Goal: Task Accomplishment & Management: Complete application form

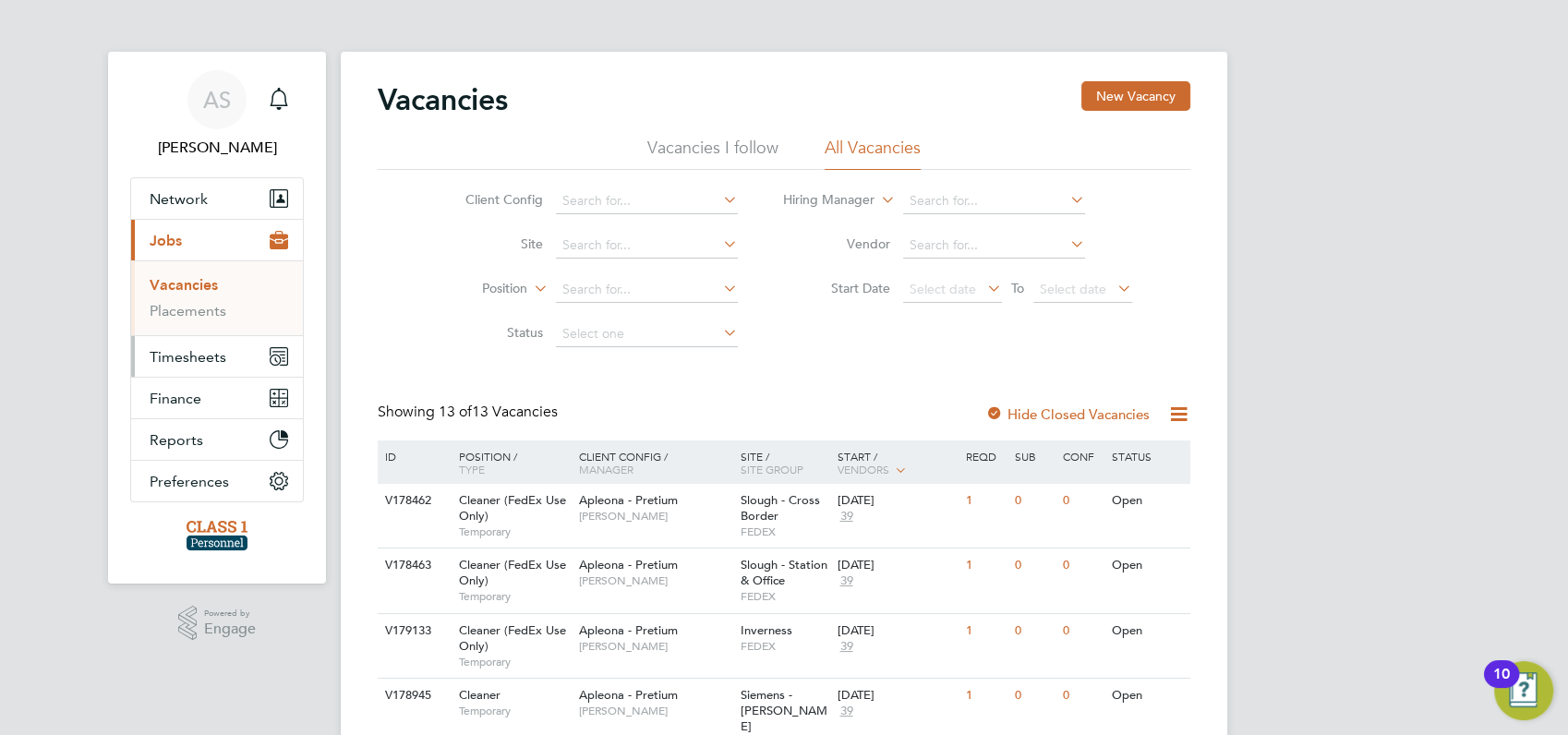
click at [175, 355] on span "Timesheets" at bounding box center [187, 357] width 77 height 18
click at [175, 327] on link "Timesheets" at bounding box center [187, 326] width 77 height 18
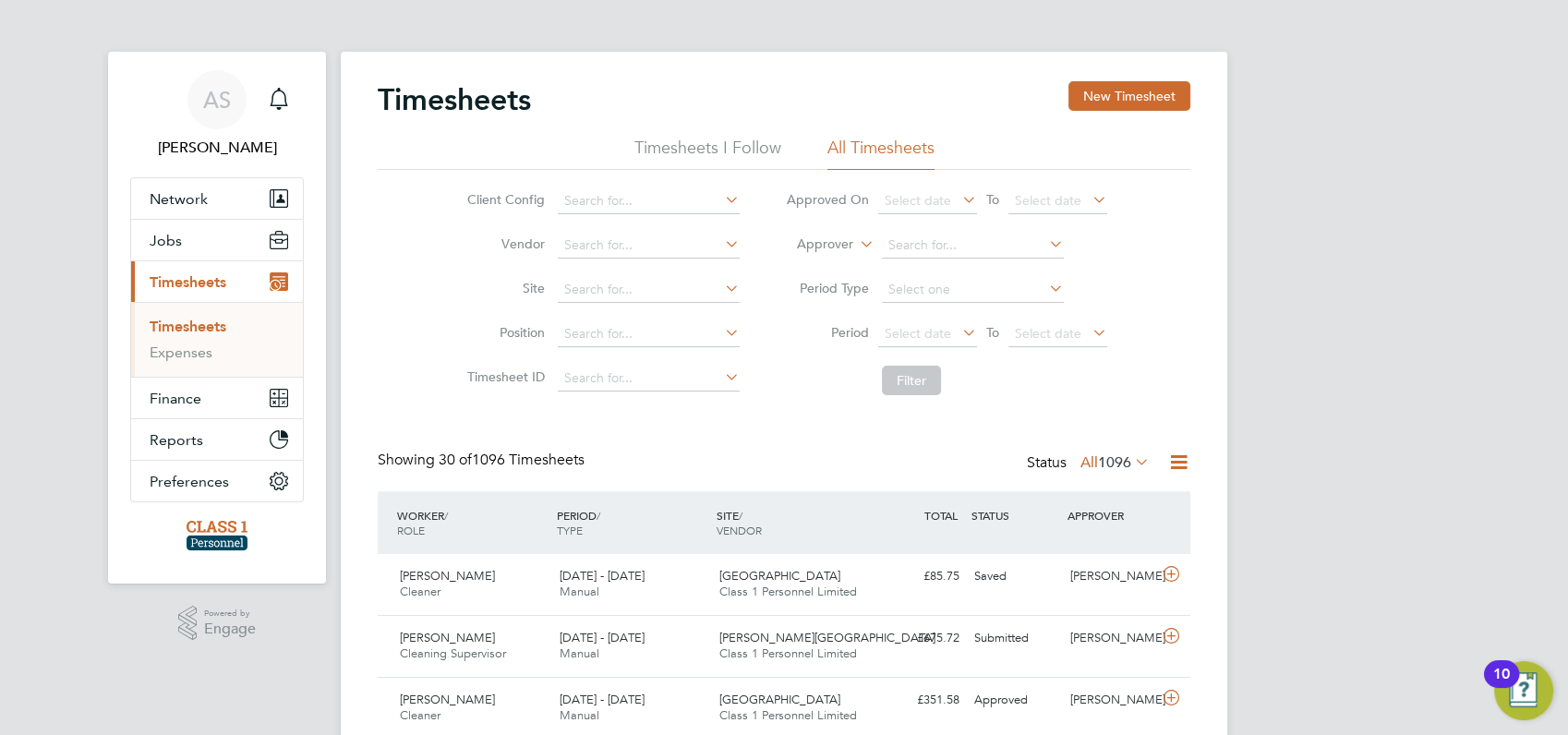
click at [1143, 96] on button "New Timesheet" at bounding box center [1129, 96] width 122 height 29
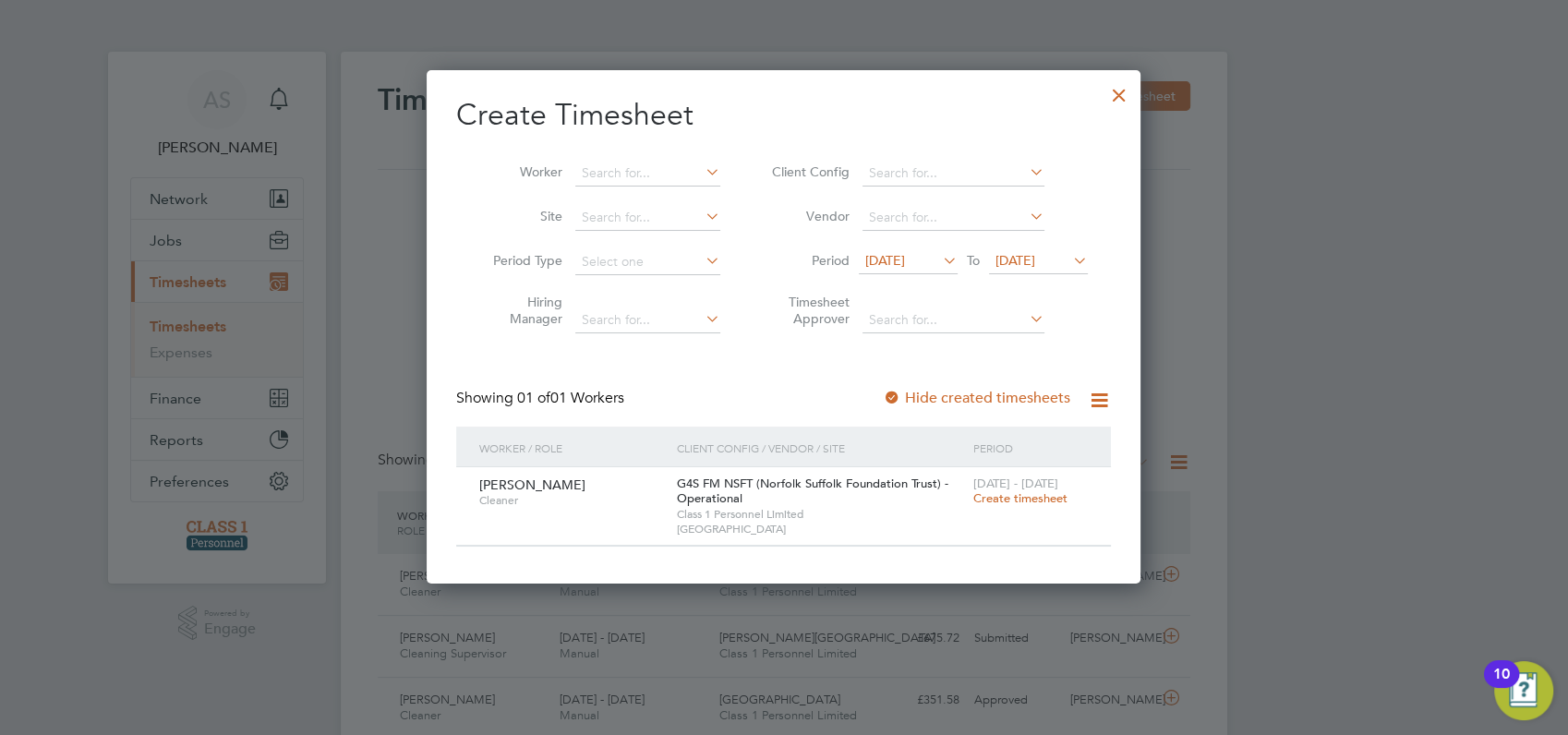
click at [939, 261] on icon at bounding box center [939, 260] width 0 height 26
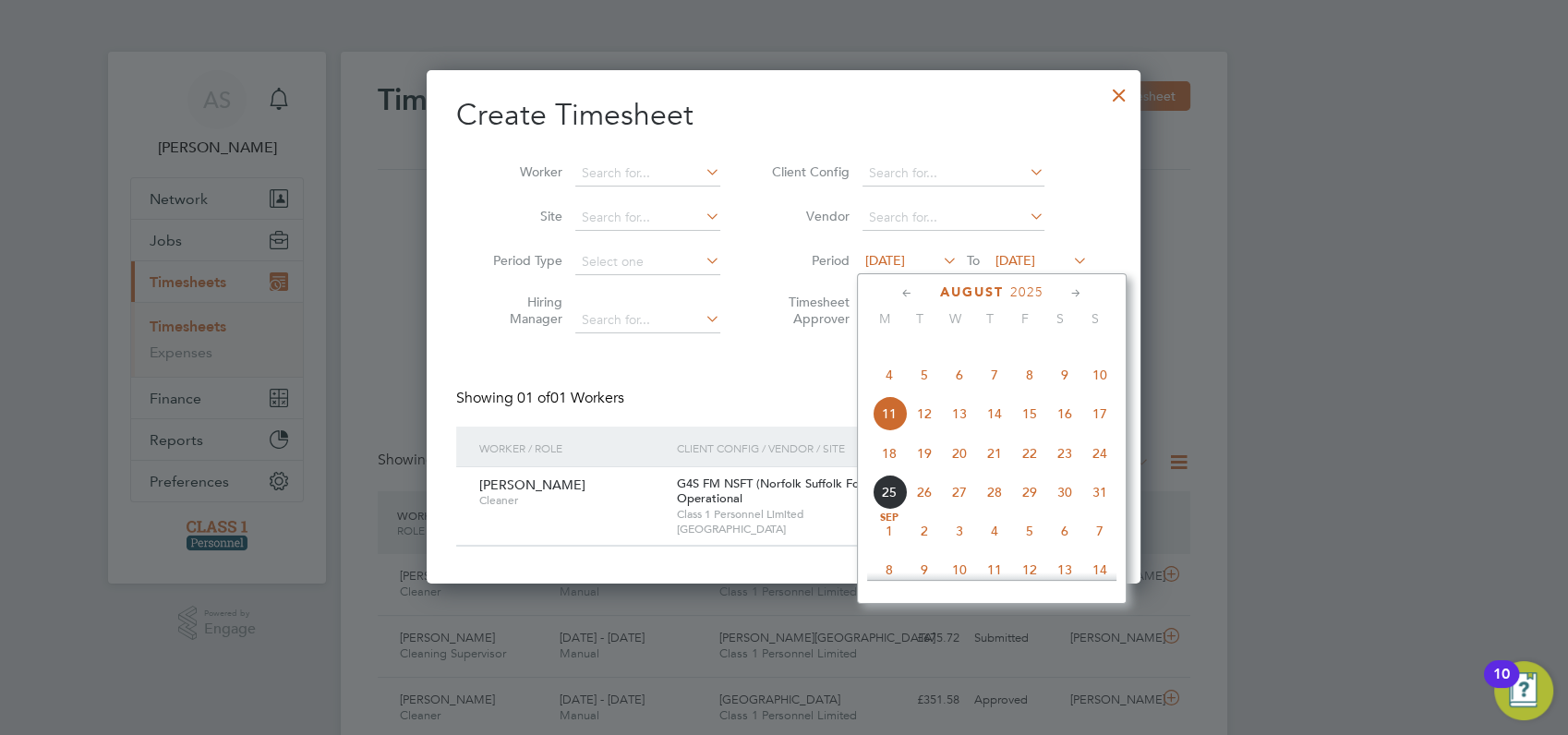
click at [889, 471] on span "18" at bounding box center [889, 453] width 35 height 35
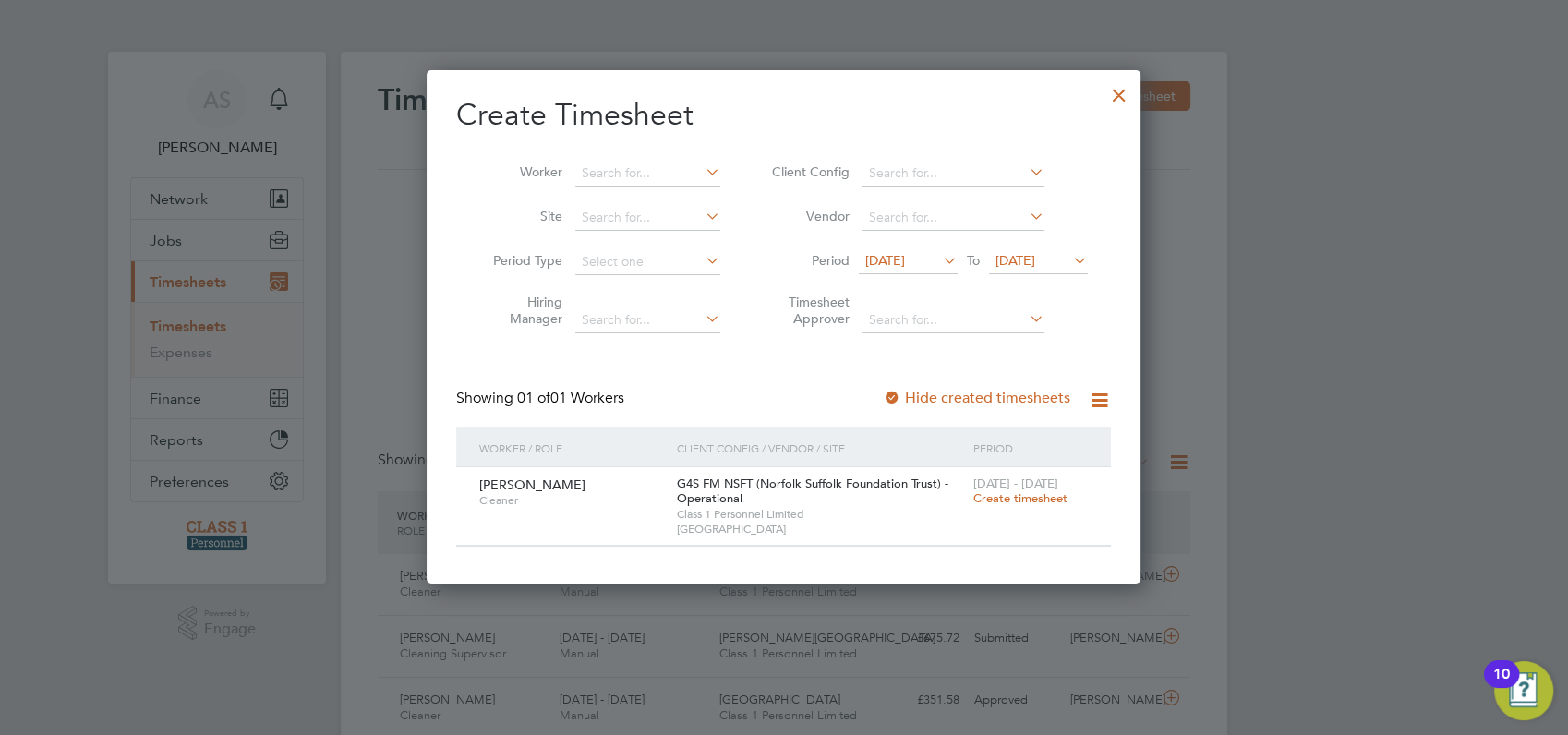
click at [1021, 499] on span "Create timesheet" at bounding box center [1020, 499] width 95 height 16
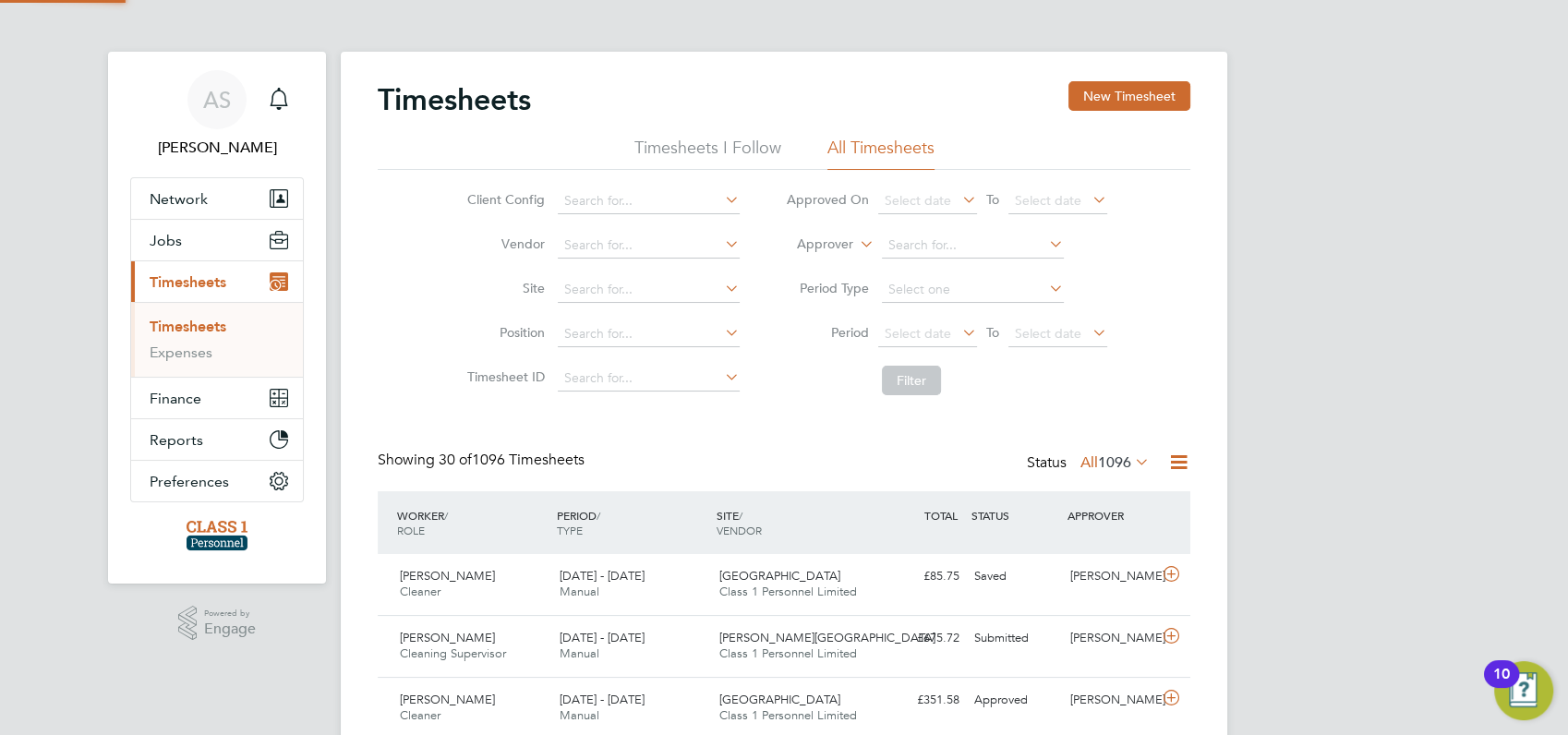
scroll to position [46, 160]
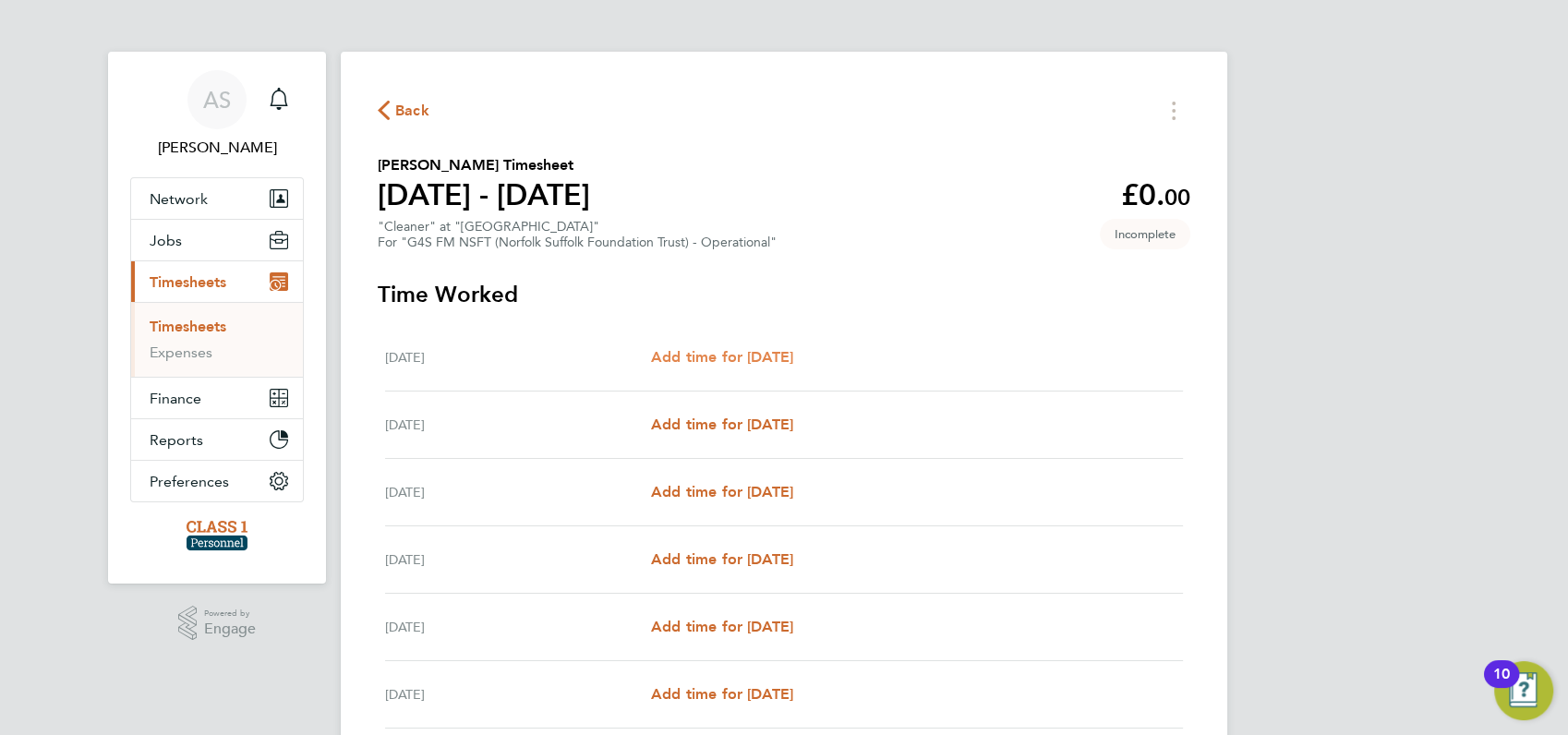
click at [690, 351] on span "Add time for [DATE]" at bounding box center [723, 357] width 142 height 18
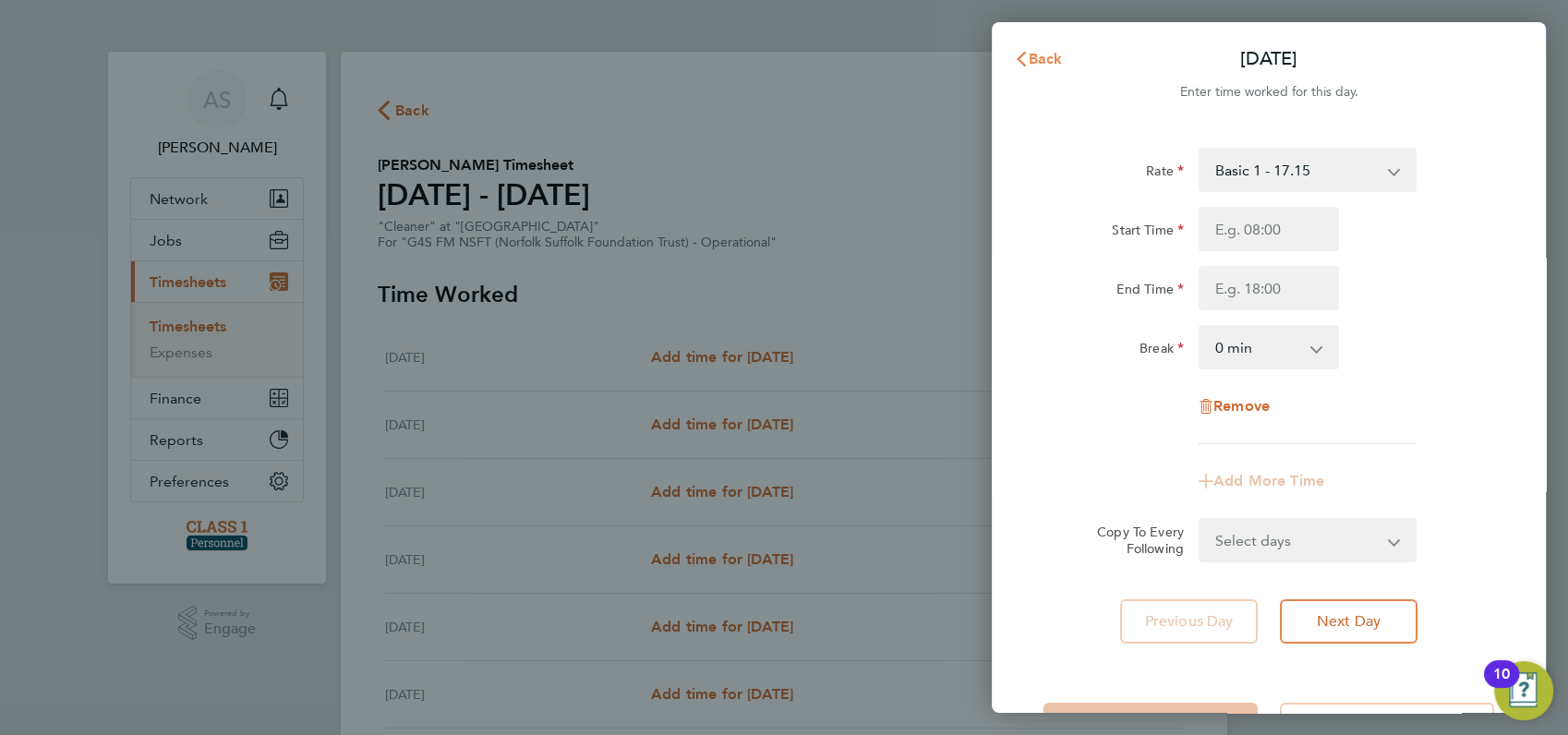
click at [1033, 60] on span "Back" at bounding box center [1046, 59] width 34 height 18
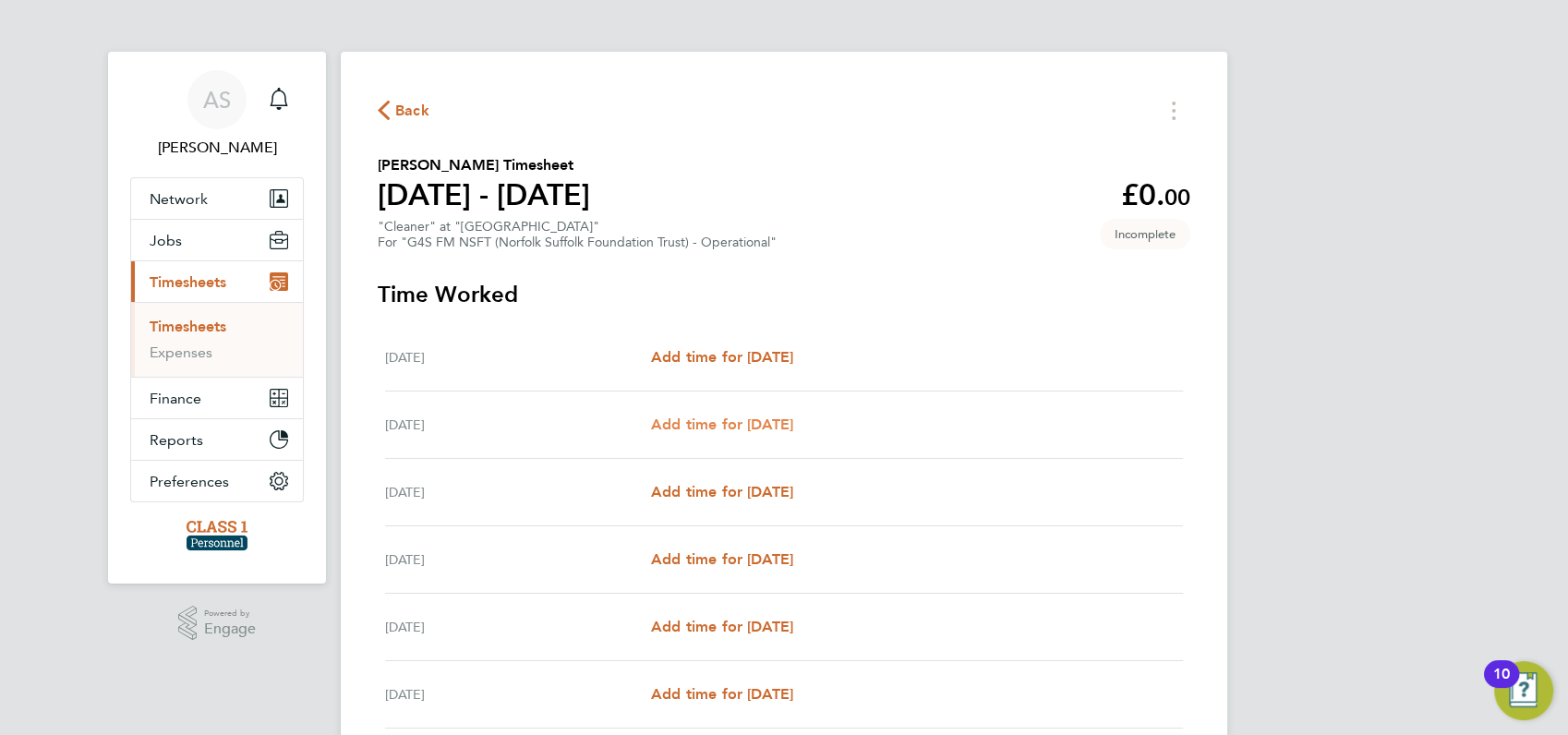
click at [719, 421] on span "Add time for [DATE]" at bounding box center [723, 424] width 142 height 18
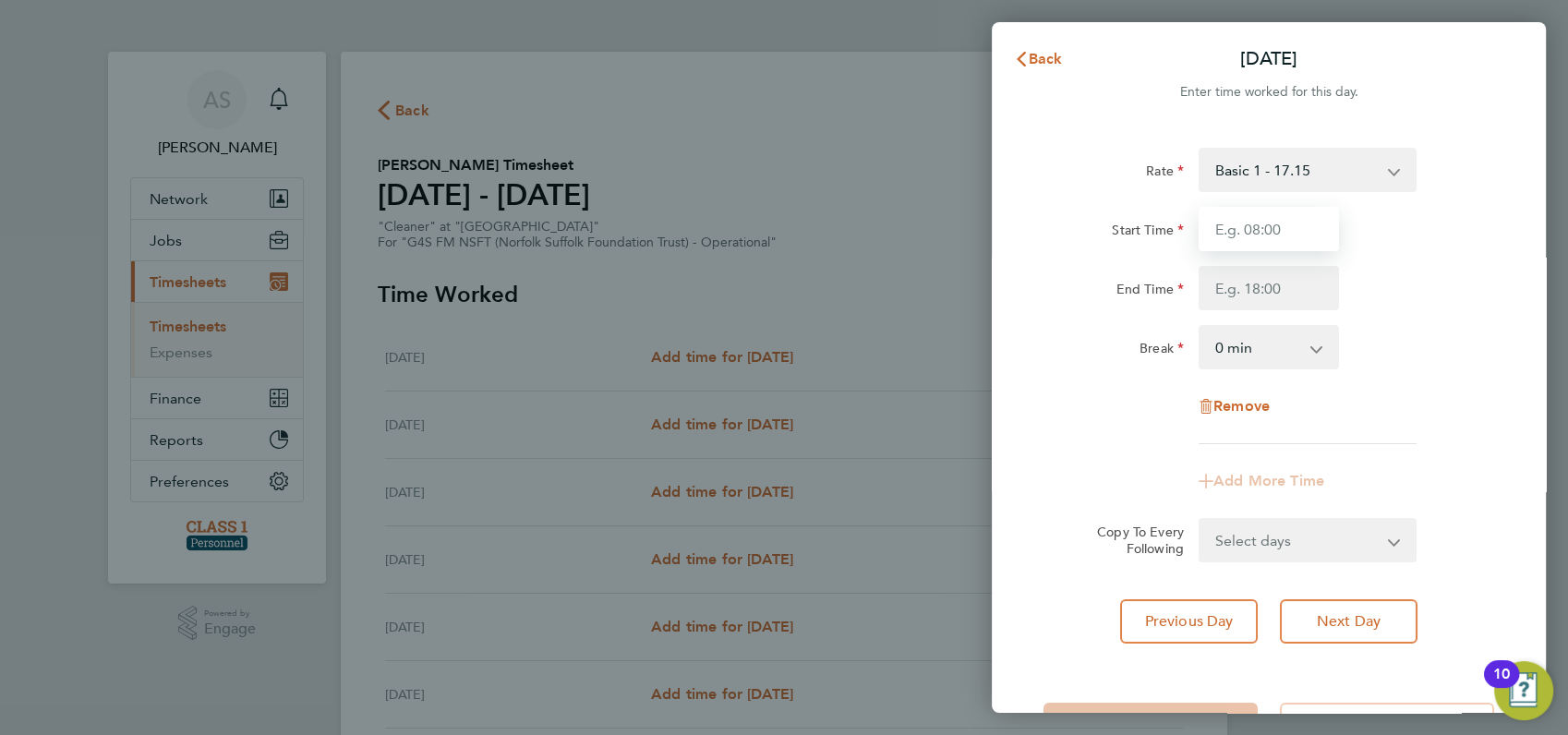
click at [1221, 235] on input "Start Time" at bounding box center [1269, 229] width 140 height 44
type input "08:00"
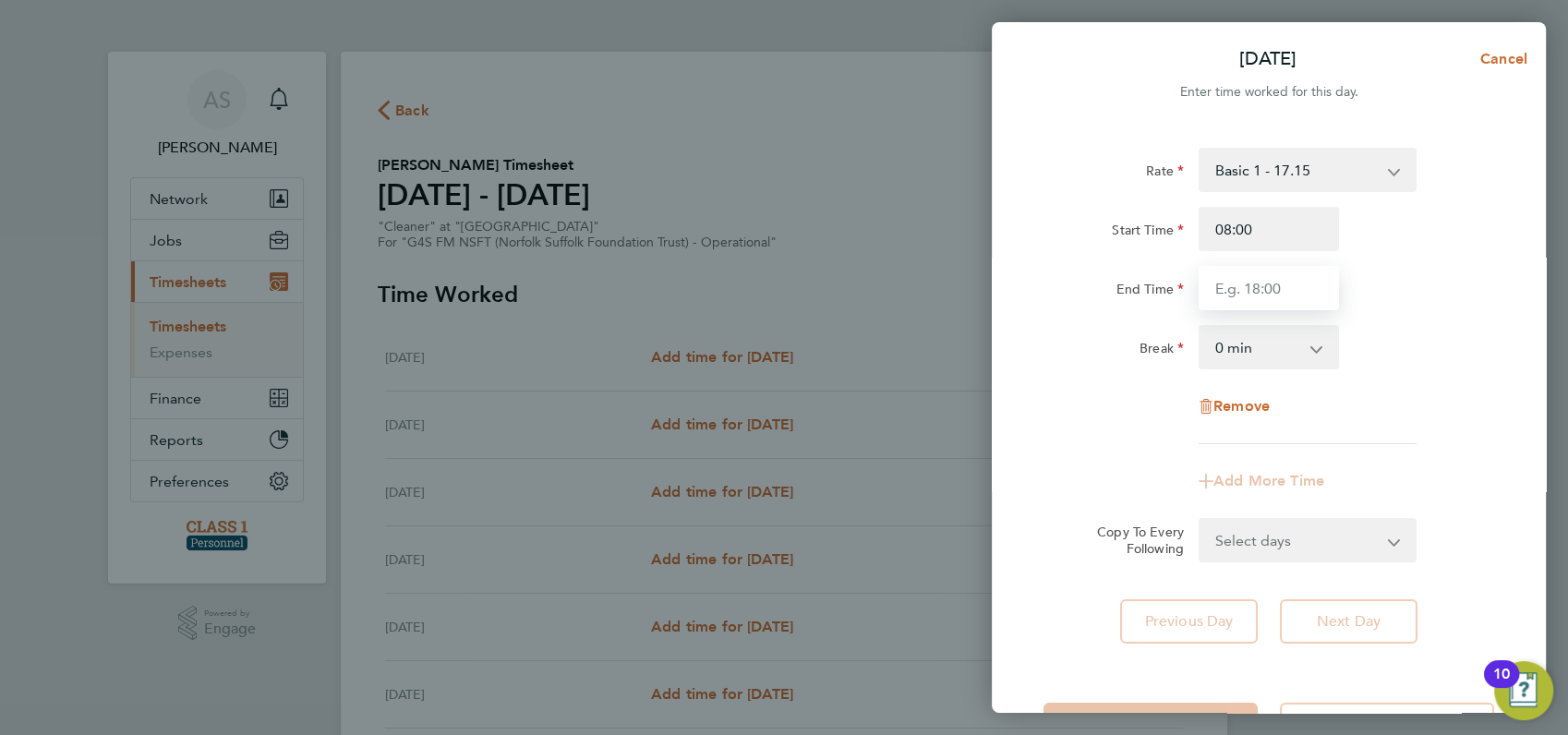
click at [1227, 288] on input "End Time" at bounding box center [1269, 288] width 140 height 44
type input "13:00"
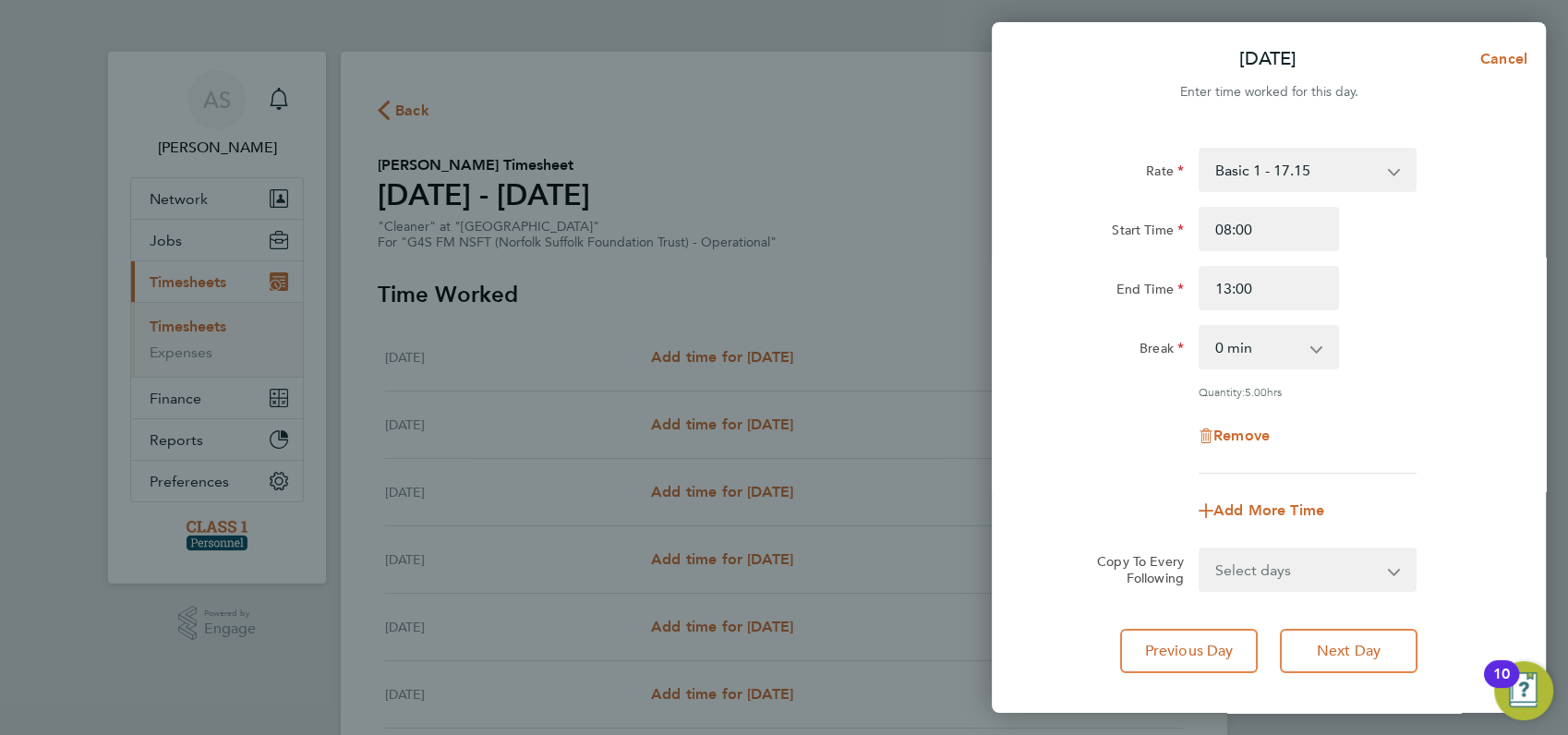
click at [1416, 246] on div "Start Time 08:00" at bounding box center [1269, 229] width 465 height 44
click at [1244, 505] on span "Add More Time" at bounding box center [1268, 510] width 111 height 18
select select "null"
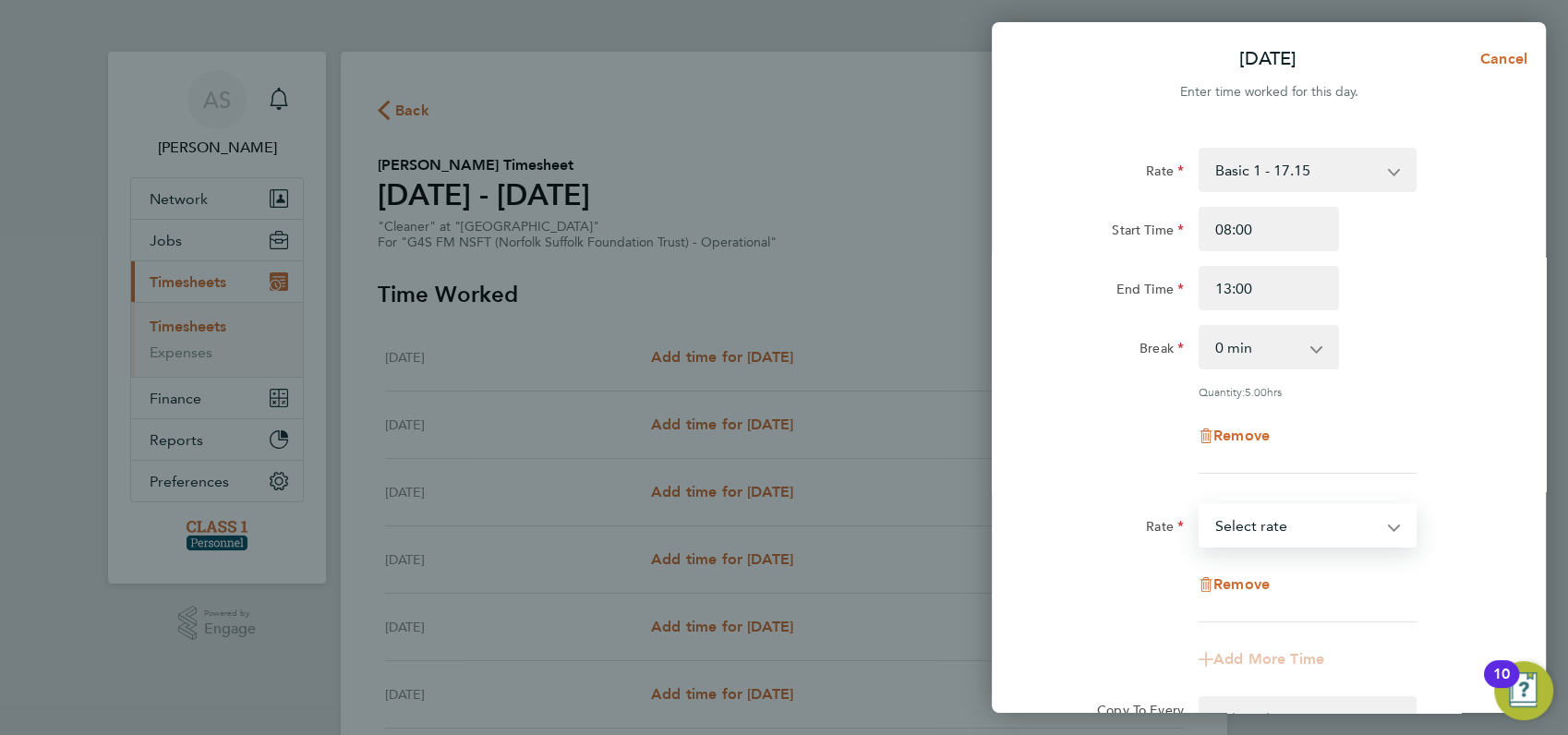
click at [1241, 525] on select "Basic 1 - 17.15 Select rate" at bounding box center [1297, 525] width 192 height 41
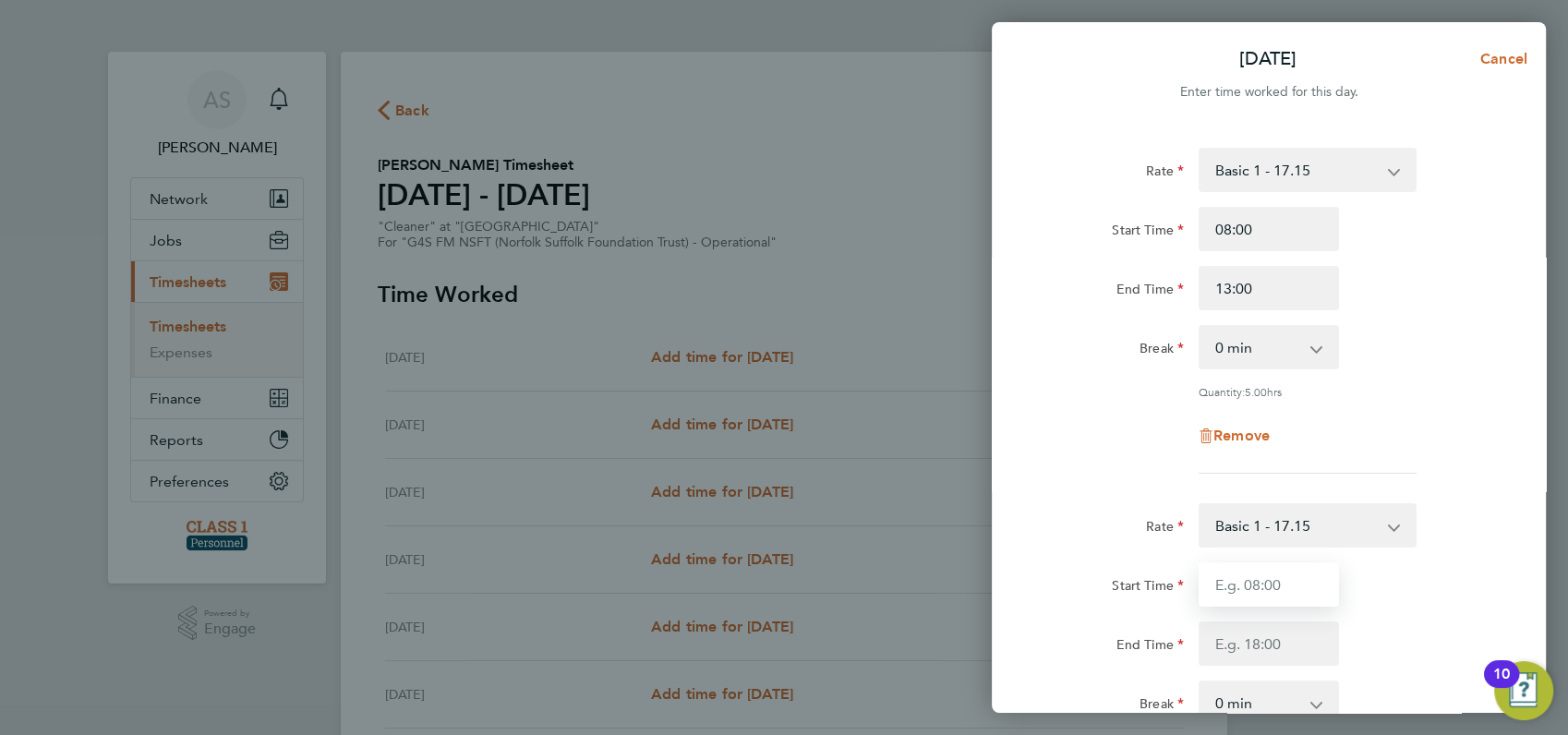
click at [1258, 584] on input "Start Time" at bounding box center [1269, 585] width 140 height 44
type input "15:00"
click at [1238, 646] on input "End Time" at bounding box center [1269, 643] width 140 height 44
type input "19:00"
click at [1402, 597] on div "Start Time 15:00" at bounding box center [1269, 585] width 465 height 44
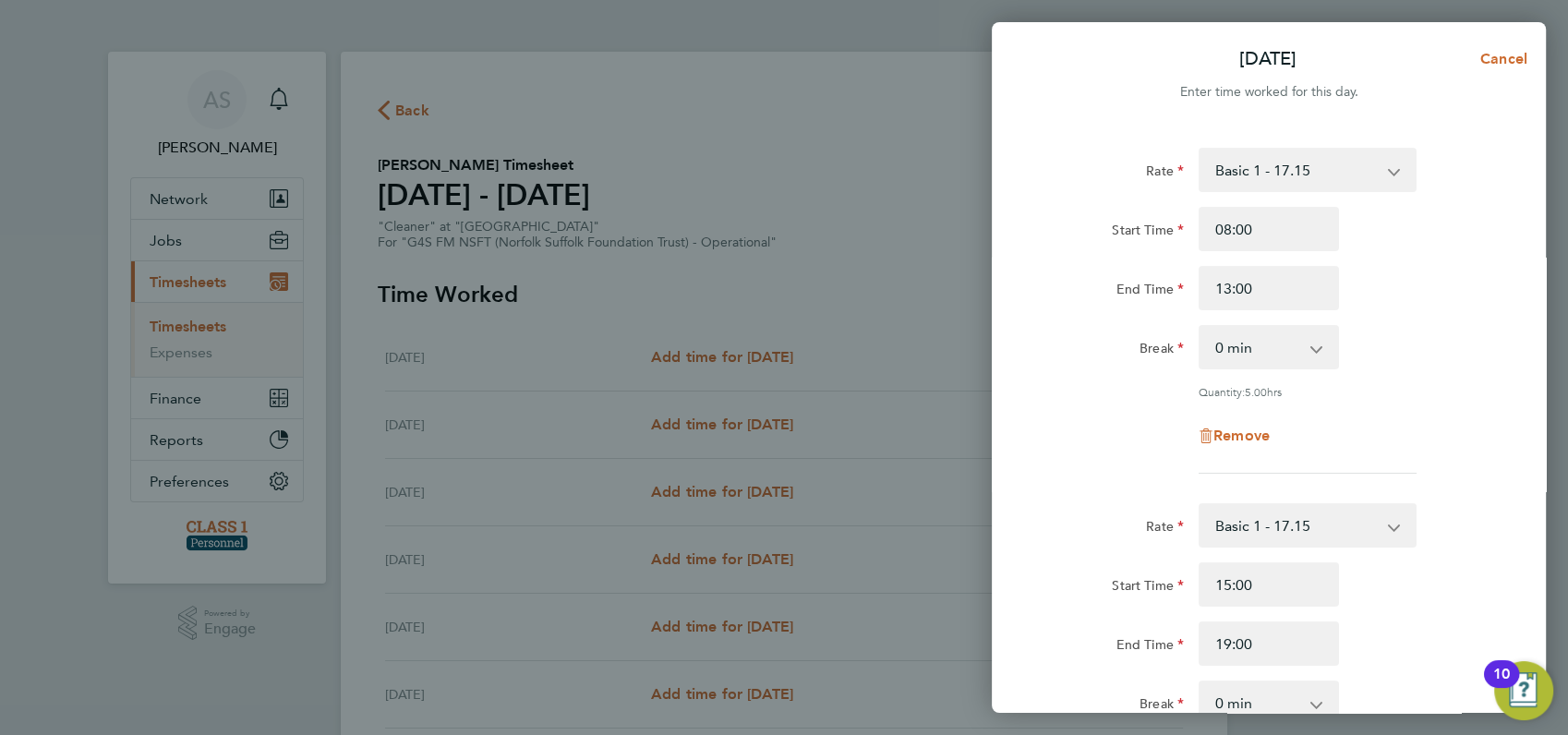
click at [1434, 585] on div "Start Time 15:00" at bounding box center [1269, 585] width 465 height 44
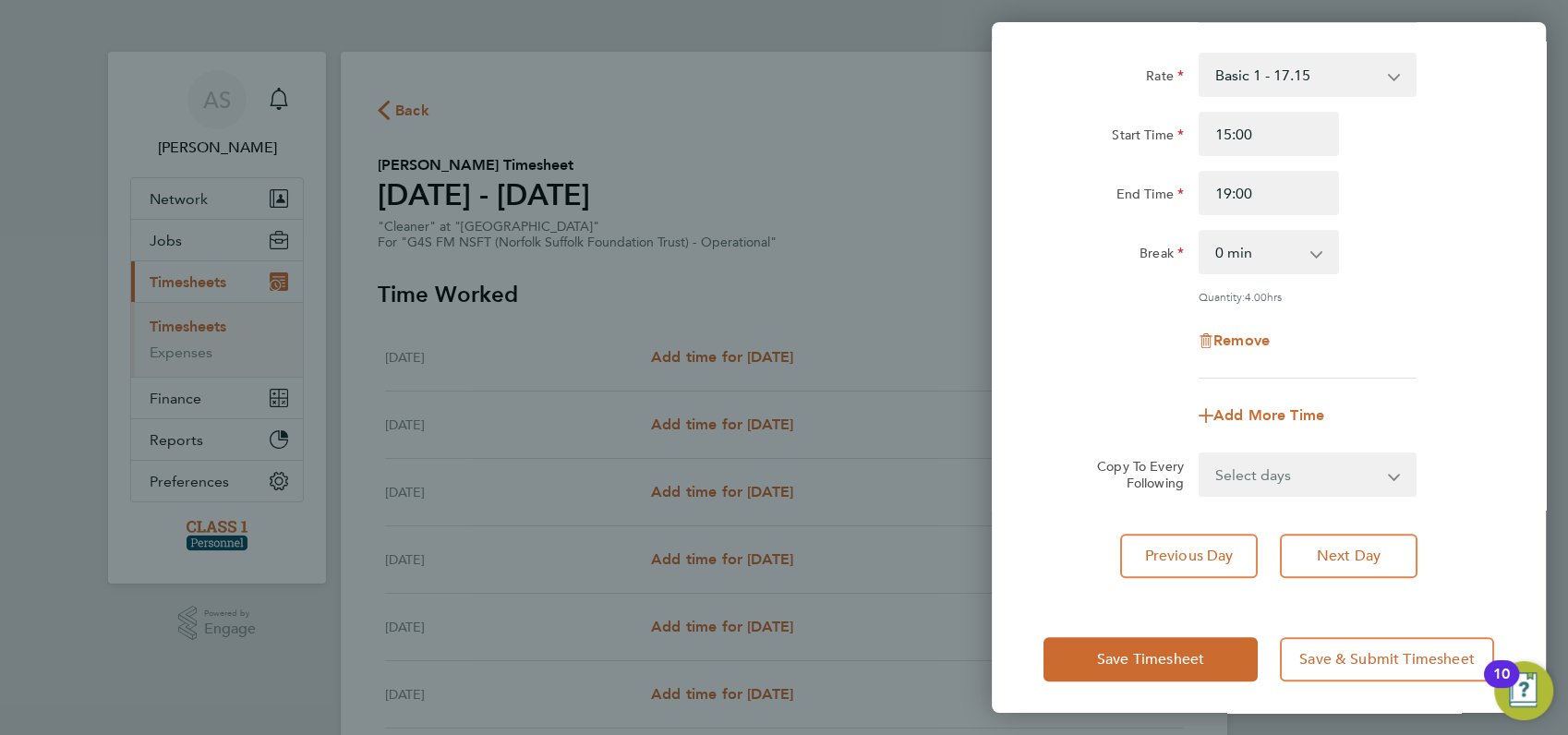
scroll to position [453, 0]
click at [1313, 465] on select "Select days Day Weekday (Mon-Fri) Weekend (Sat-Sun) [DATE] [DATE] [DATE] [DATE]…" at bounding box center [1298, 473] width 194 height 41
select select "WED"
click at [1201, 453] on select "Select days Day Weekday (Mon-Fri) Weekend (Sat-Sun) [DATE] [DATE] [DATE] [DATE]…" at bounding box center [1298, 473] width 194 height 41
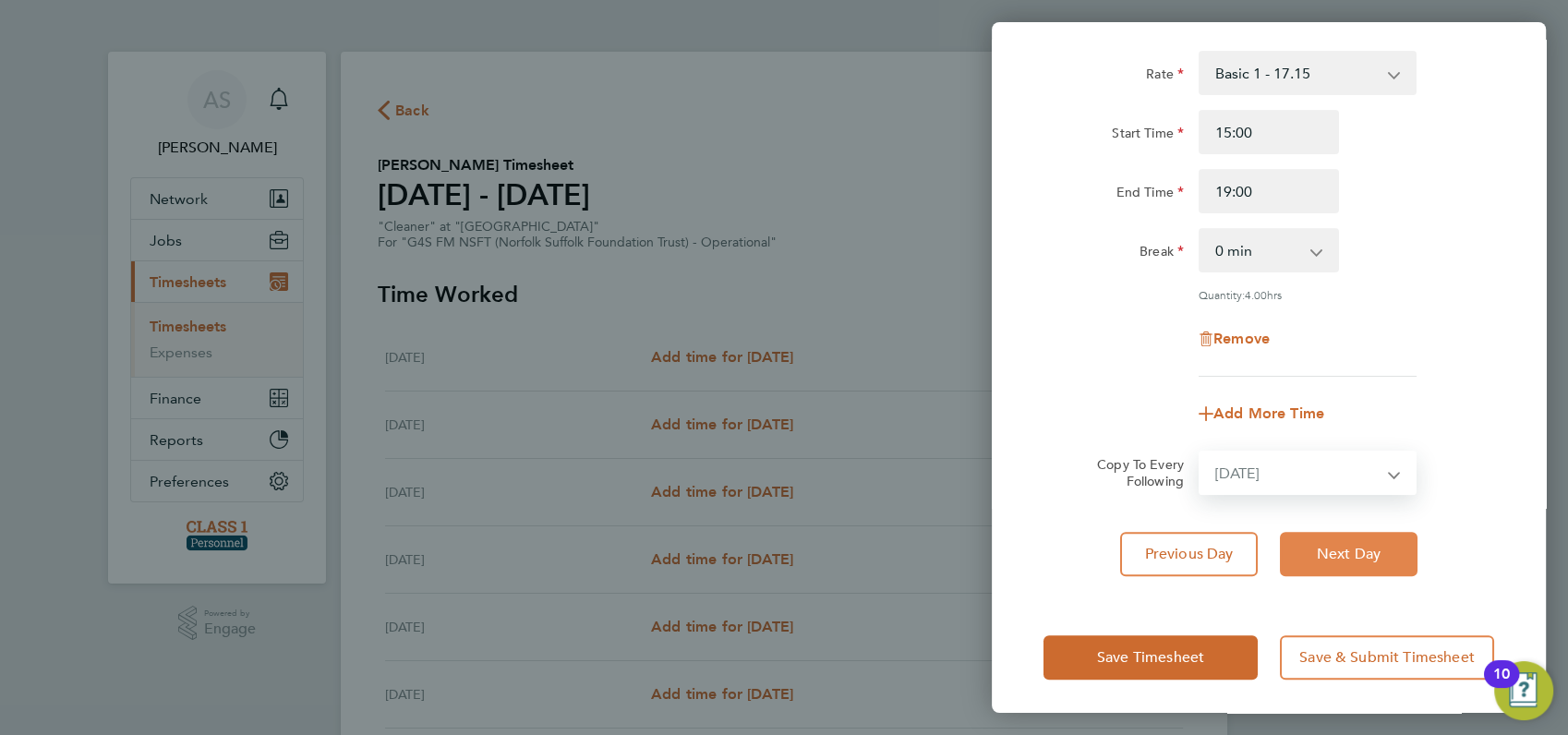
select select "[DATE]"
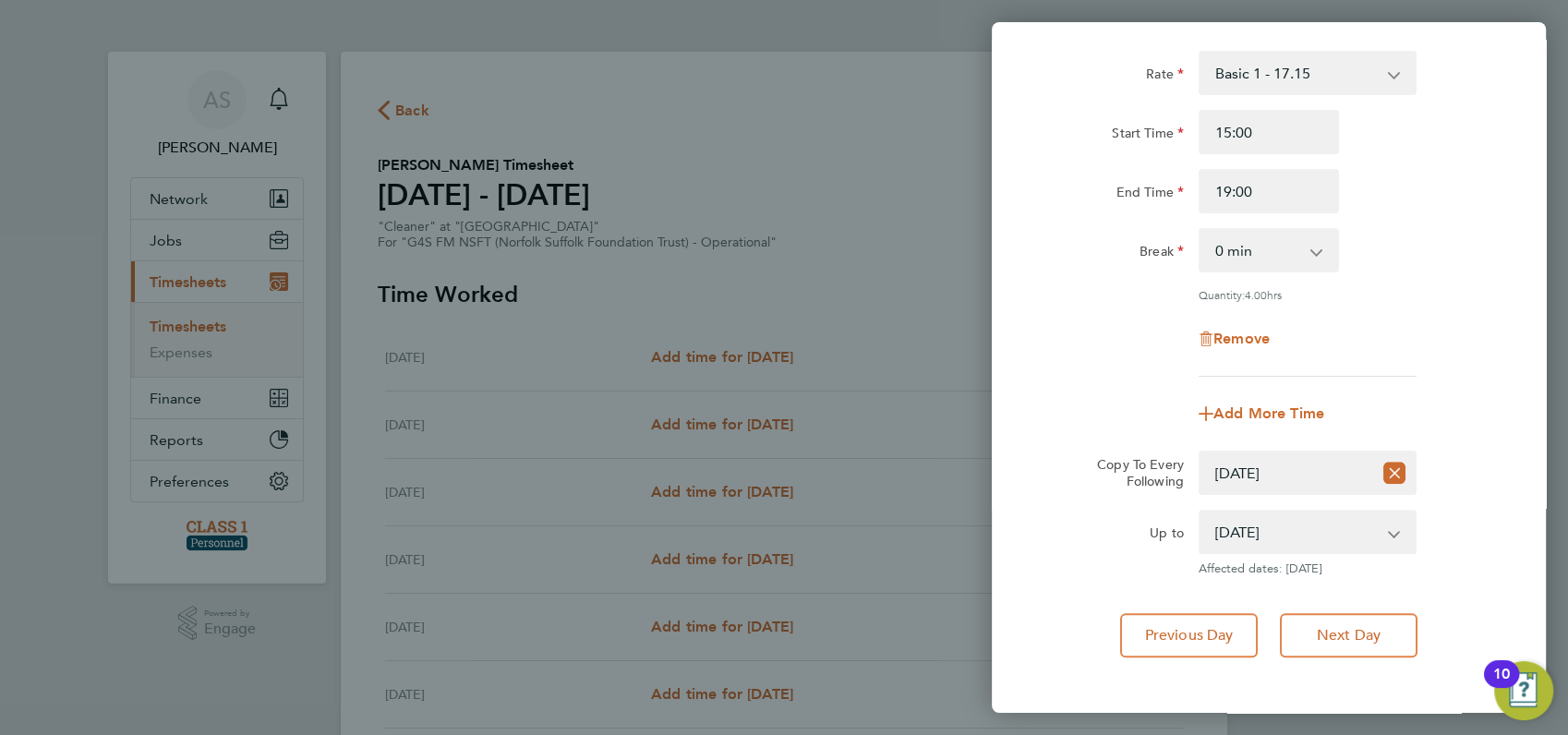
click at [1515, 545] on div "Rate Basic 1 - 17.15 Start Time 08:00 End Time 13:00 Break 0 min 15 min 30 min …" at bounding box center [1269, 176] width 554 height 1006
click at [1440, 537] on div "Up to [DATE] [DATE] [DATE] [DATE] [DATE] Affected dates: [DATE]" at bounding box center [1269, 543] width 465 height 66
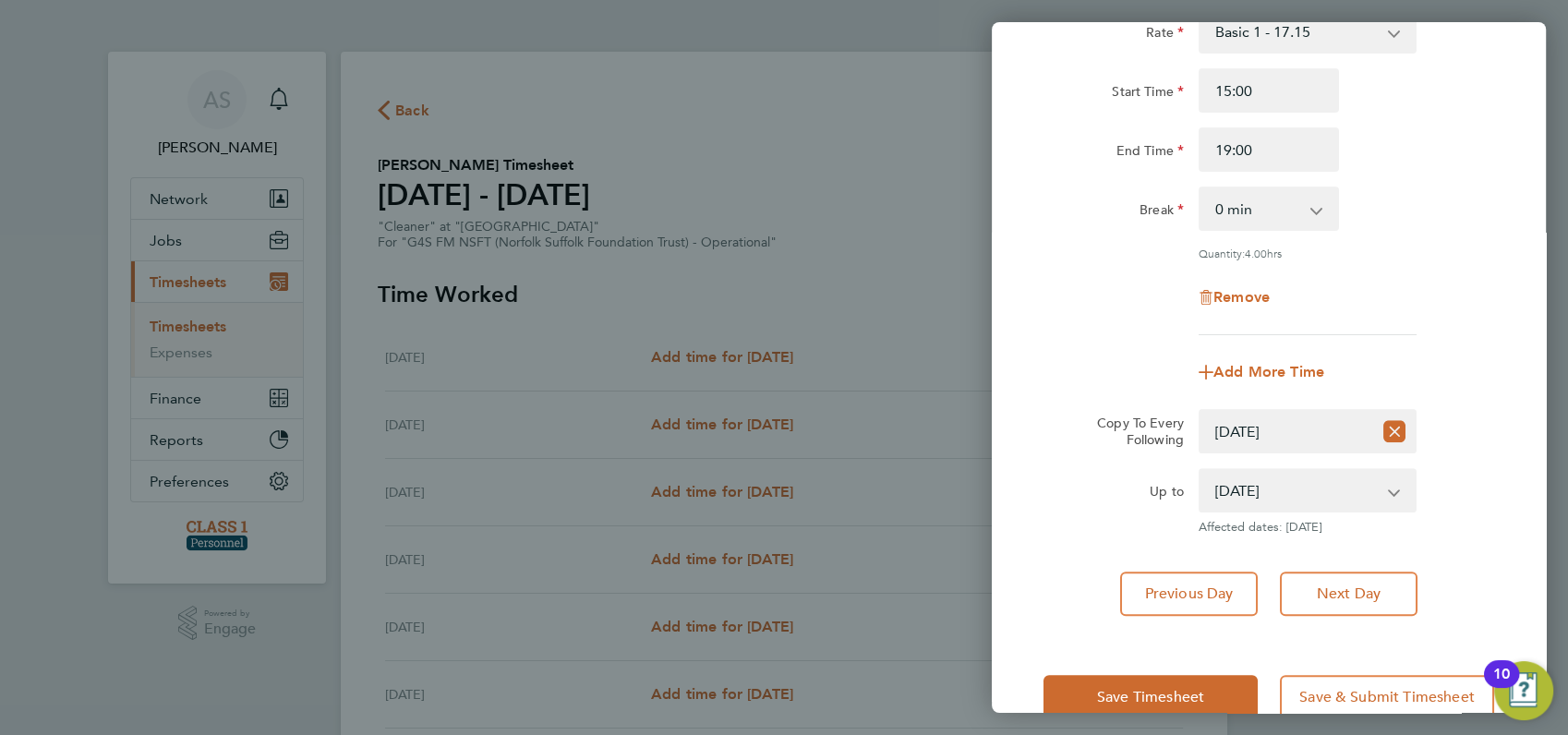
scroll to position [534, 0]
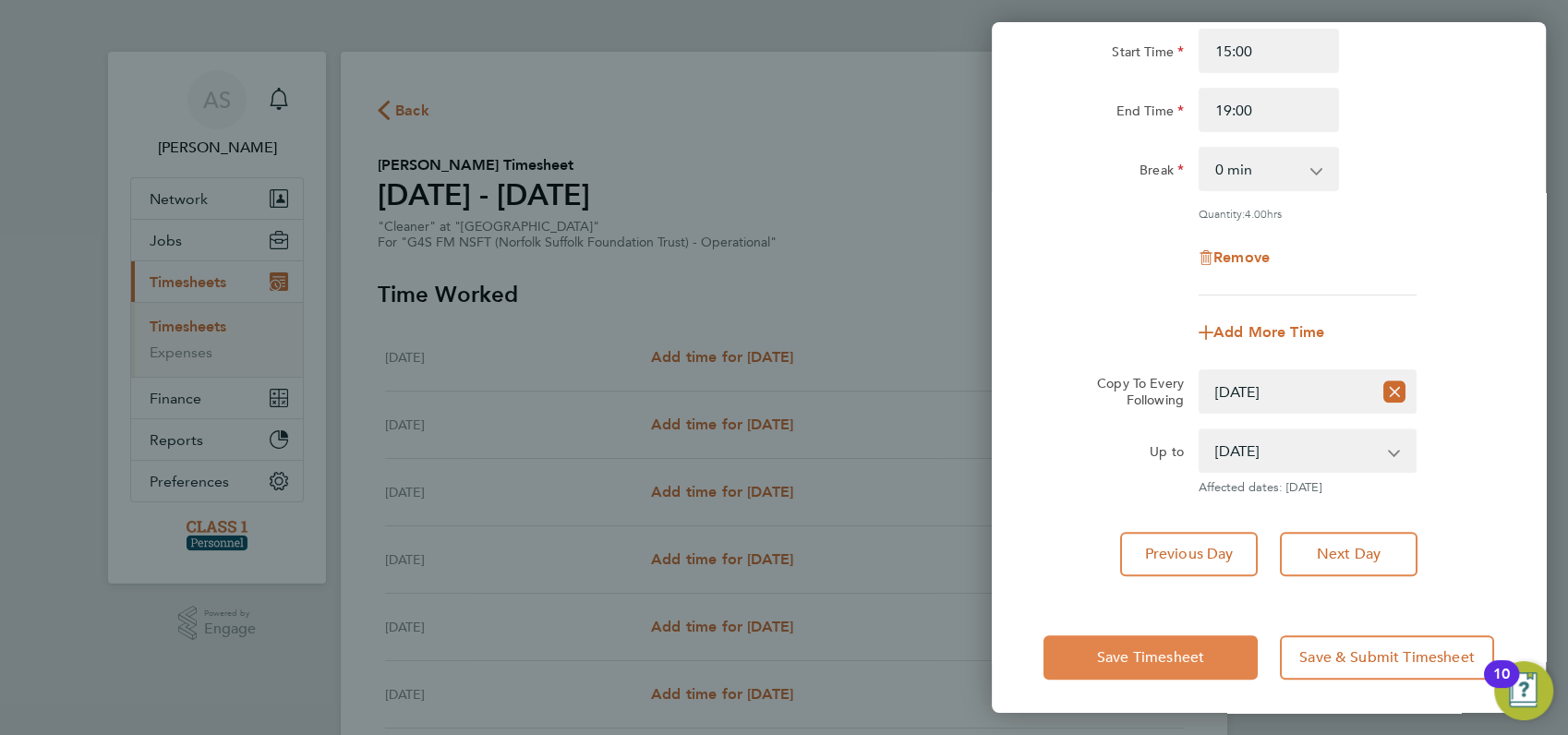
click at [1098, 653] on span "Save Timesheet" at bounding box center [1150, 658] width 107 height 19
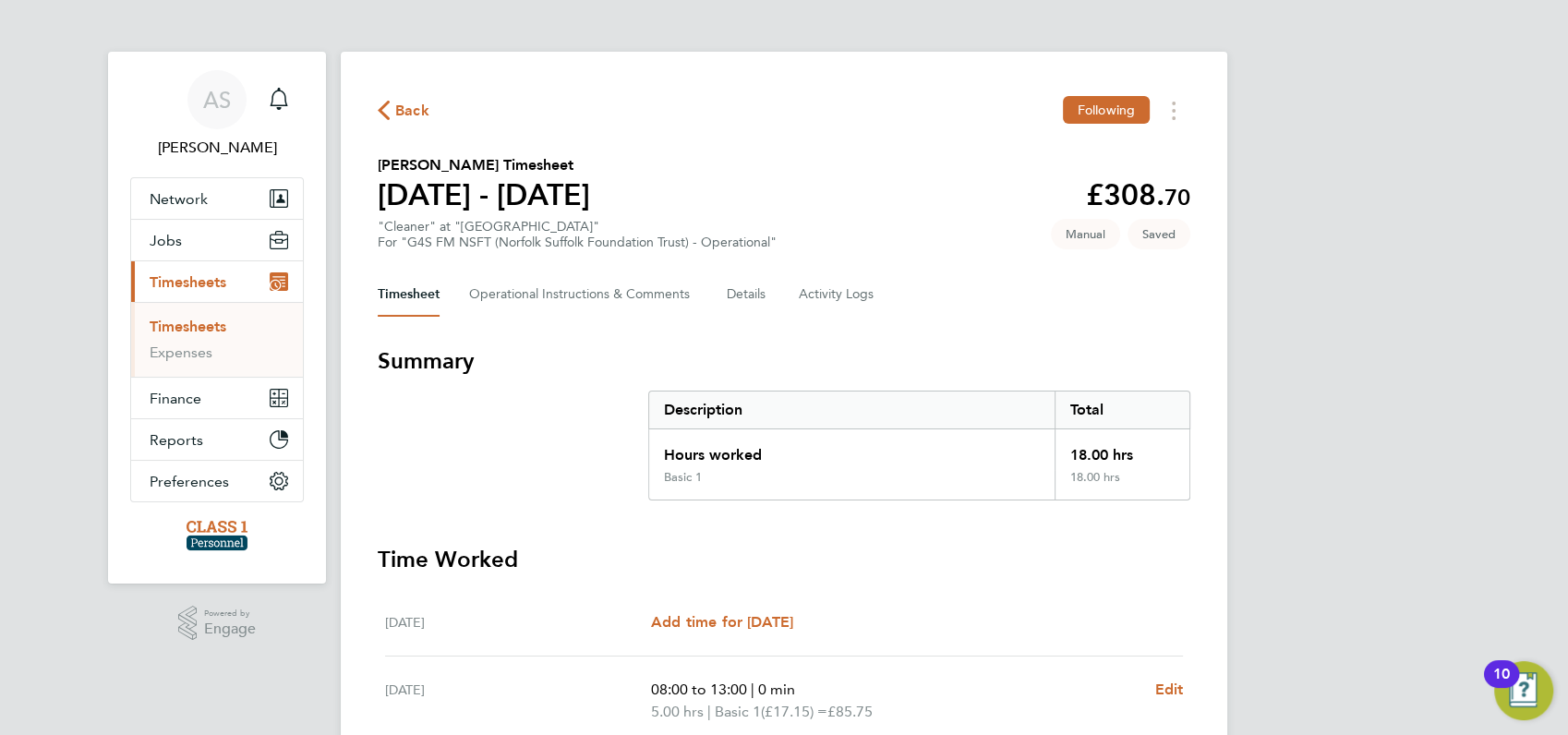
click at [1335, 517] on div "AS [PERSON_NAME] Notifications Applications: Network Businesses Sites Workers C…" at bounding box center [784, 693] width 1568 height 1387
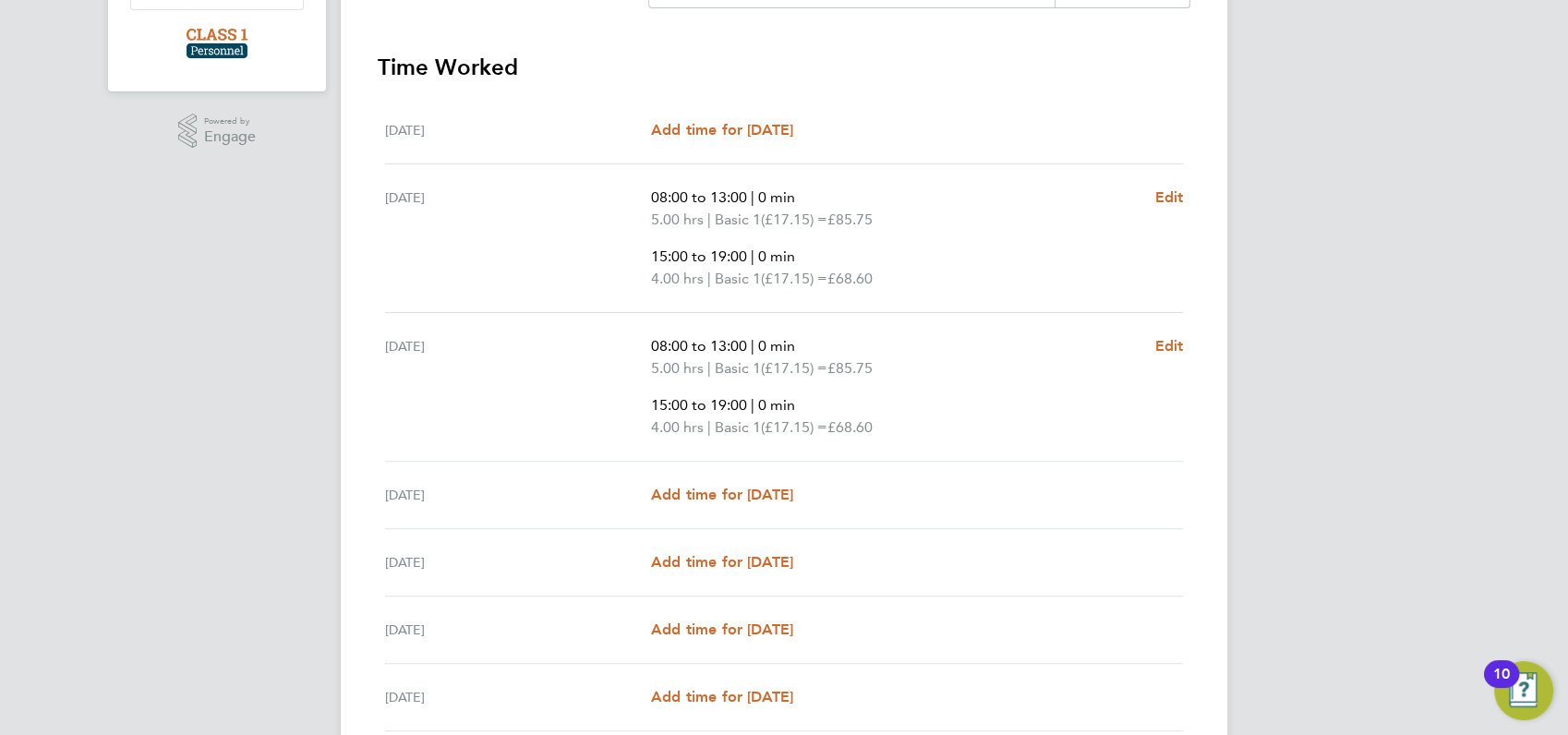
scroll to position [533, 0]
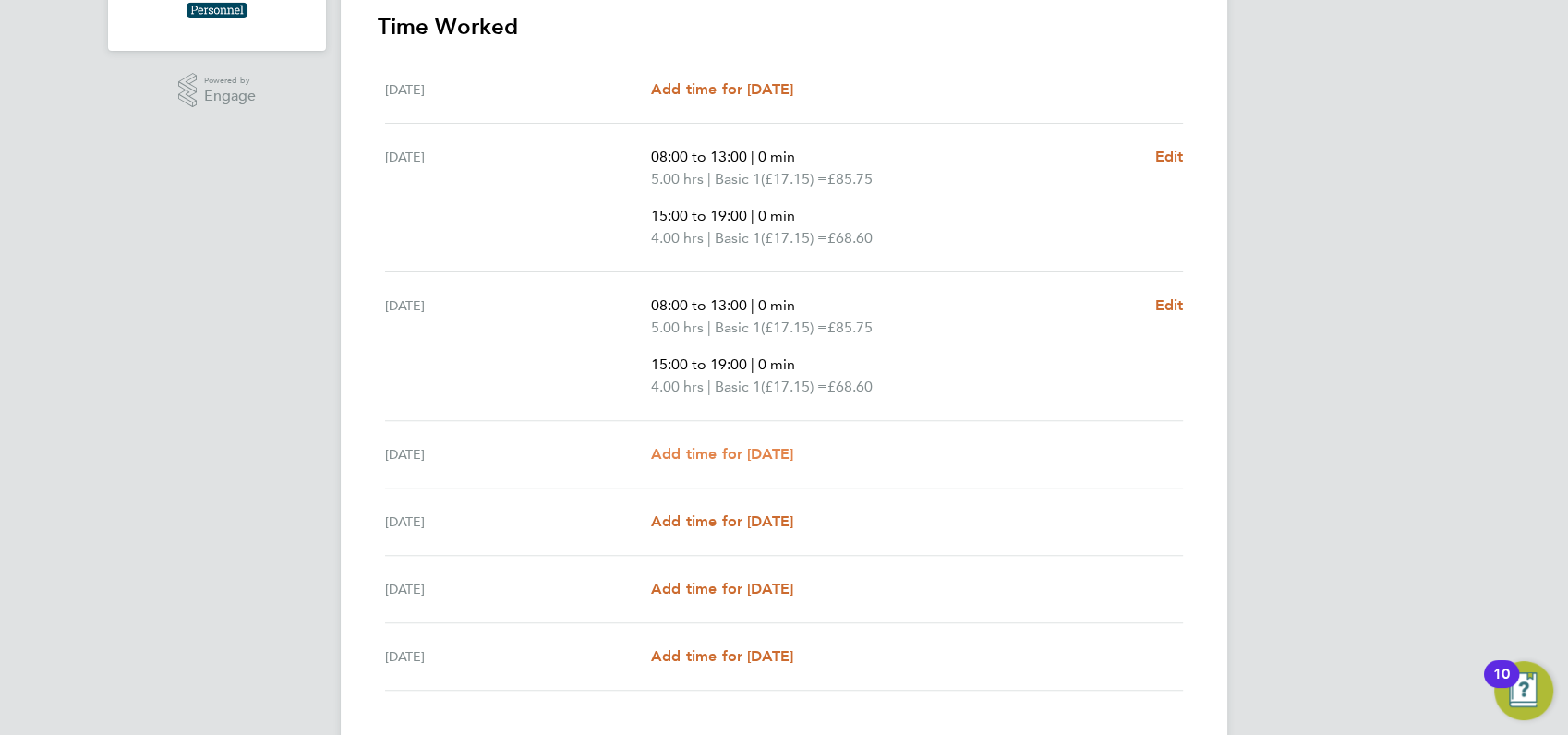
click at [717, 450] on span "Add time for [DATE]" at bounding box center [723, 454] width 142 height 18
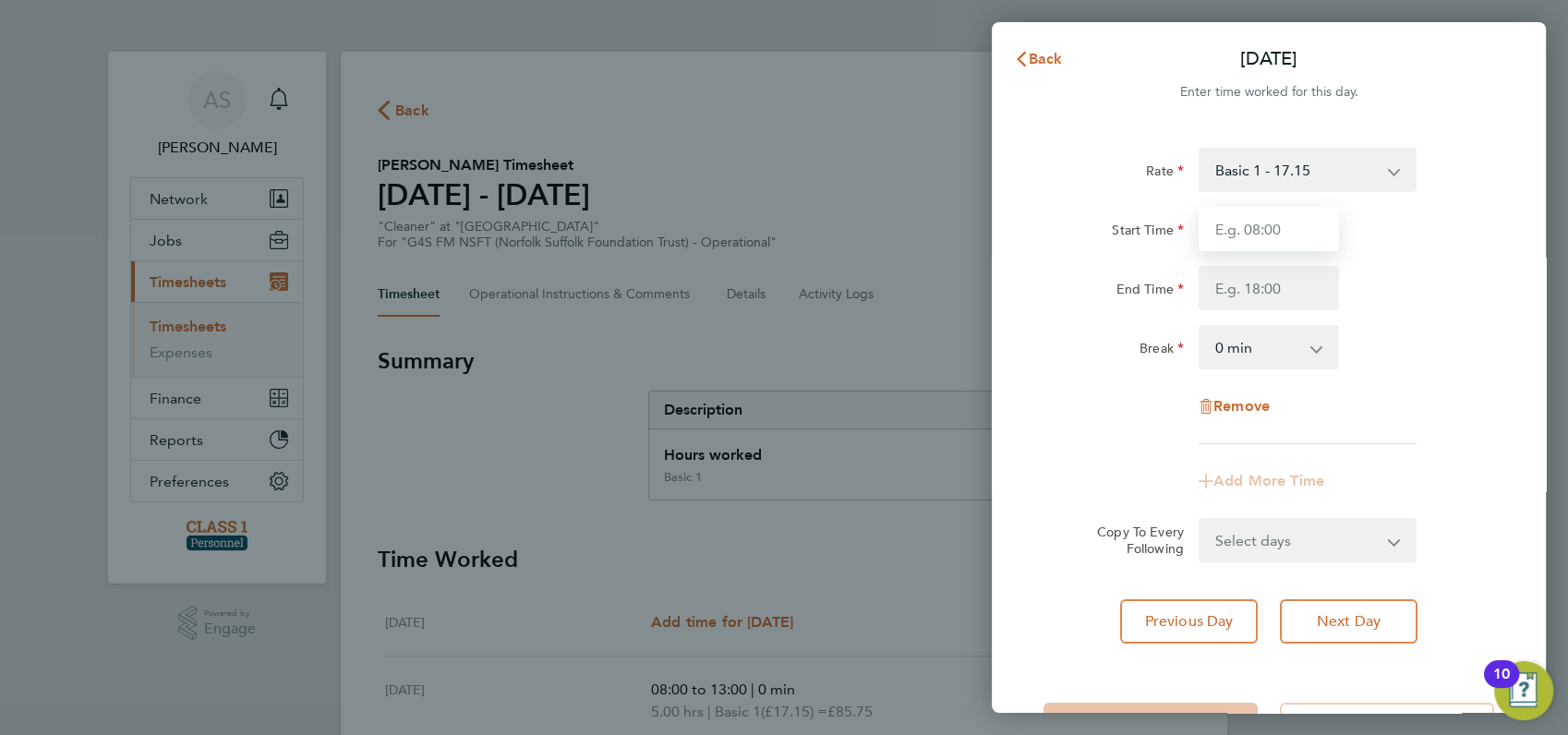
click at [1241, 228] on input "Start Time" at bounding box center [1269, 229] width 140 height 44
type input "15:00"
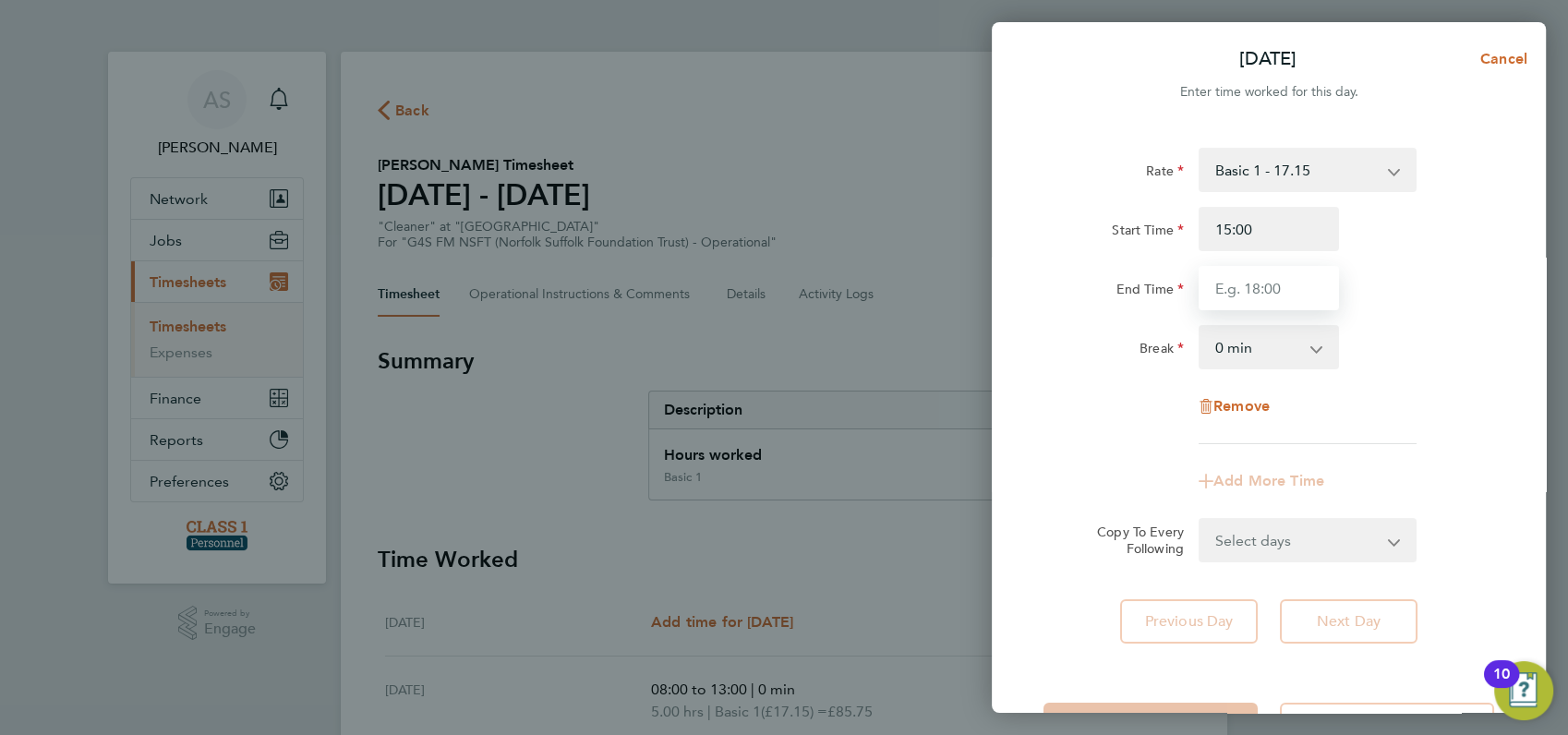
click at [1248, 291] on input "End Time" at bounding box center [1269, 288] width 140 height 44
type input "19:00"
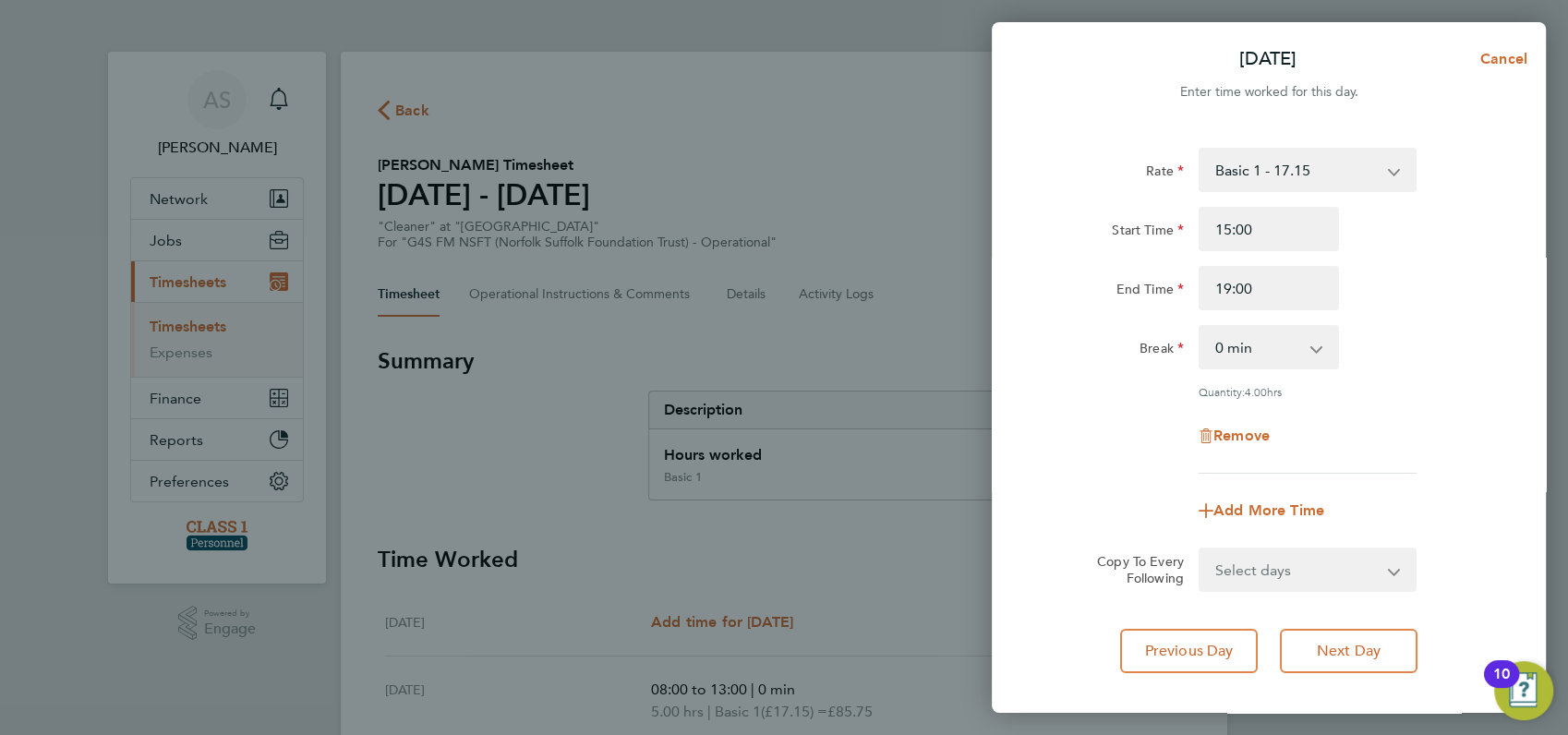
click at [1393, 298] on div "End Time 19:00" at bounding box center [1269, 288] width 465 height 44
click at [1480, 564] on div "Copy To Every Following Select days Day Weekend (Sat-Sun) [DATE] [DATE] [DATE]" at bounding box center [1269, 569] width 465 height 44
click at [1271, 569] on select "Select days Day Weekend (Sat-Sun) [DATE] [DATE] [DATE]" at bounding box center [1298, 569] width 194 height 41
select select "FRI"
click at [1201, 550] on select "Select days Day Weekend (Sat-Sun) [DATE] [DATE] [DATE]" at bounding box center [1298, 569] width 194 height 41
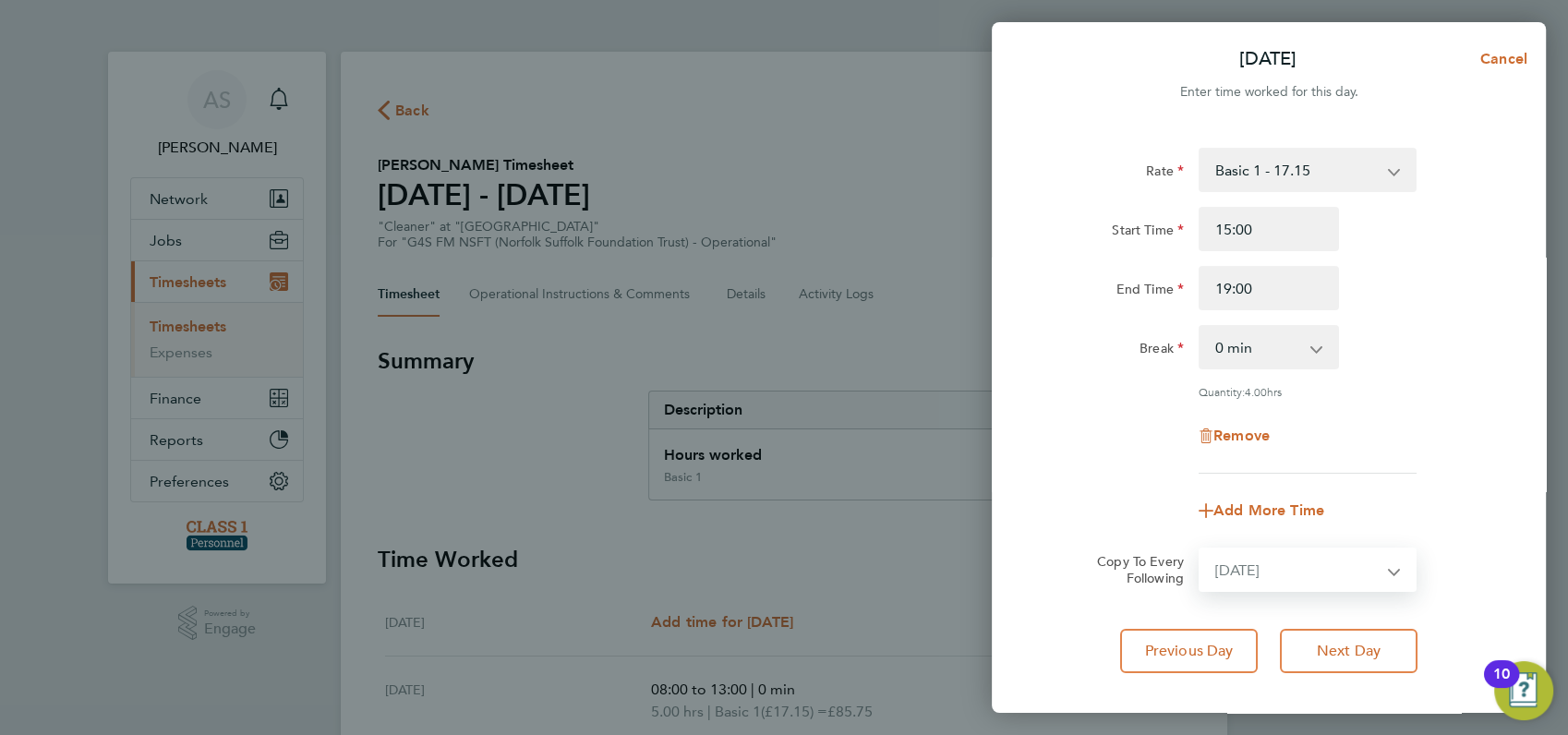
select select "[DATE]"
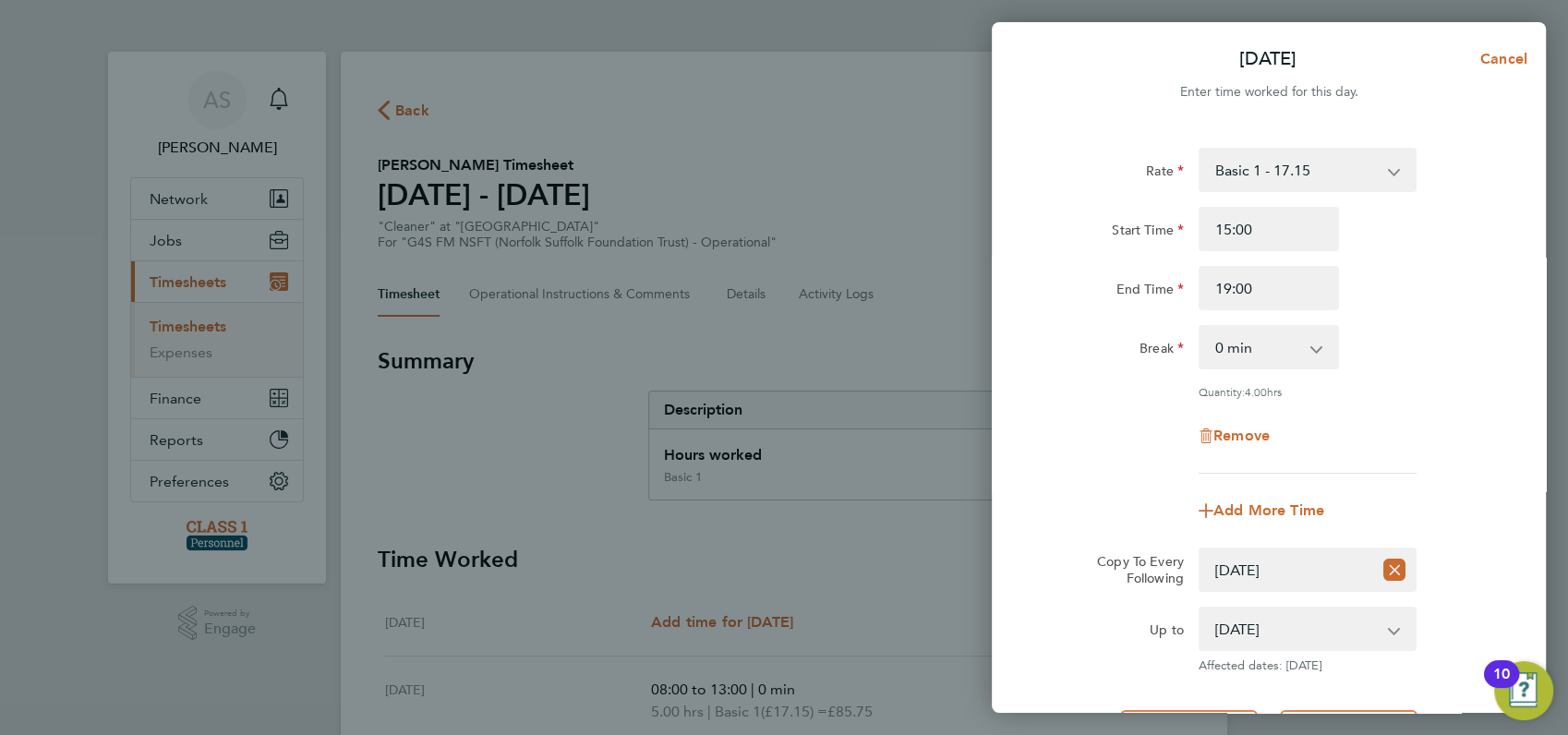
click at [1439, 402] on div "Rate Basic 1 - 17.15 Start Time 15:00 End Time 19:00 Break 0 min 15 min 30 min …" at bounding box center [1269, 310] width 451 height 326
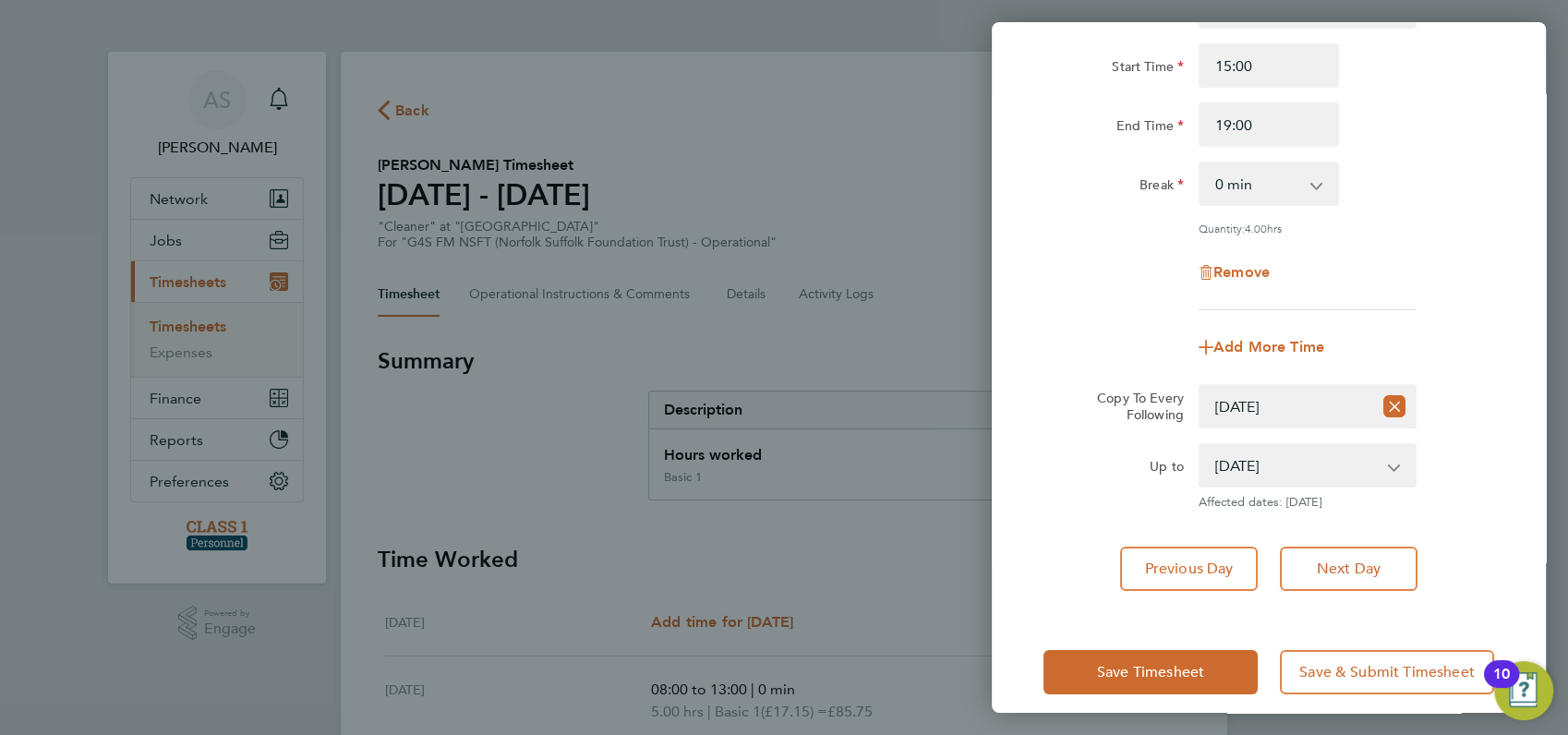
scroll to position [180, 0]
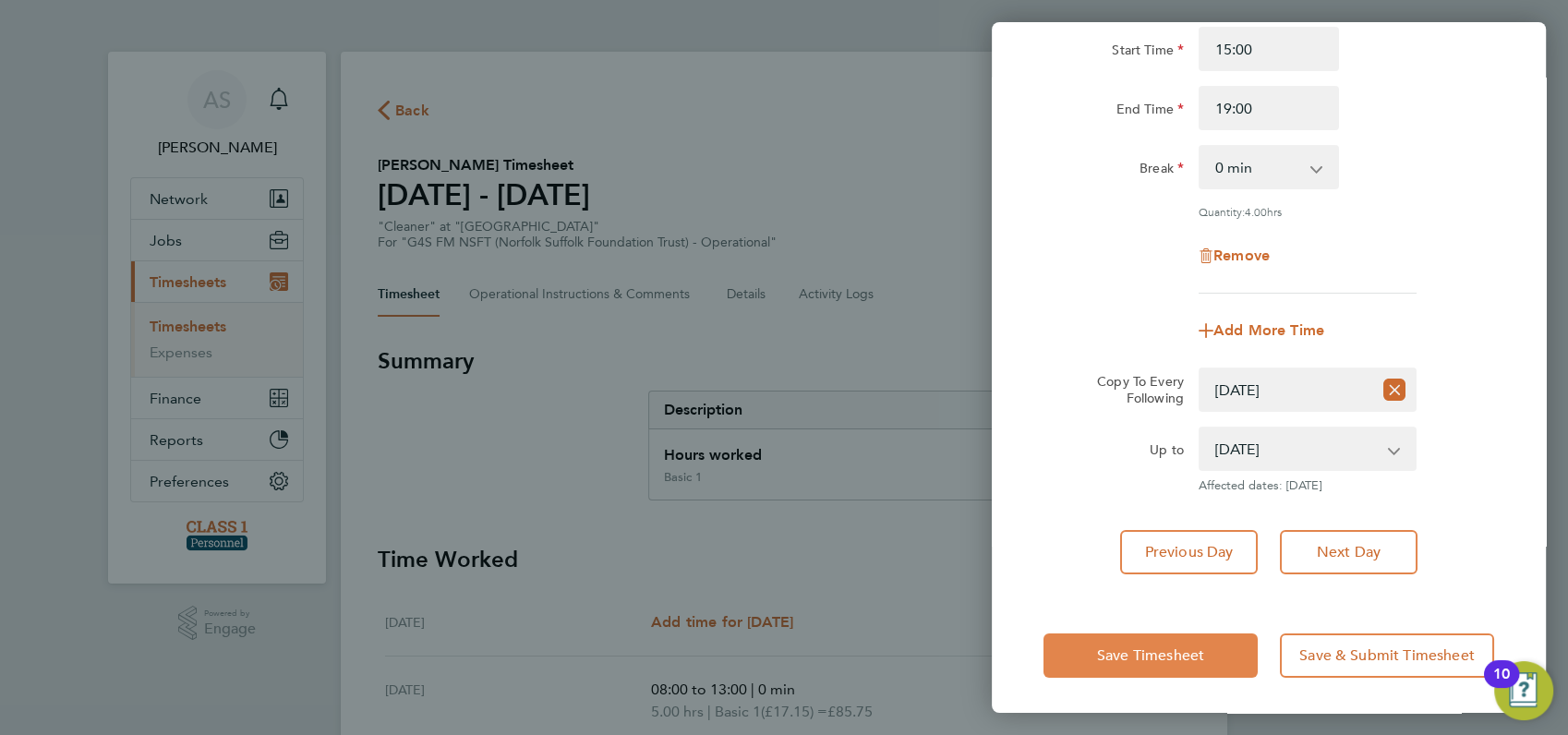
click at [1159, 653] on span "Save Timesheet" at bounding box center [1150, 656] width 107 height 19
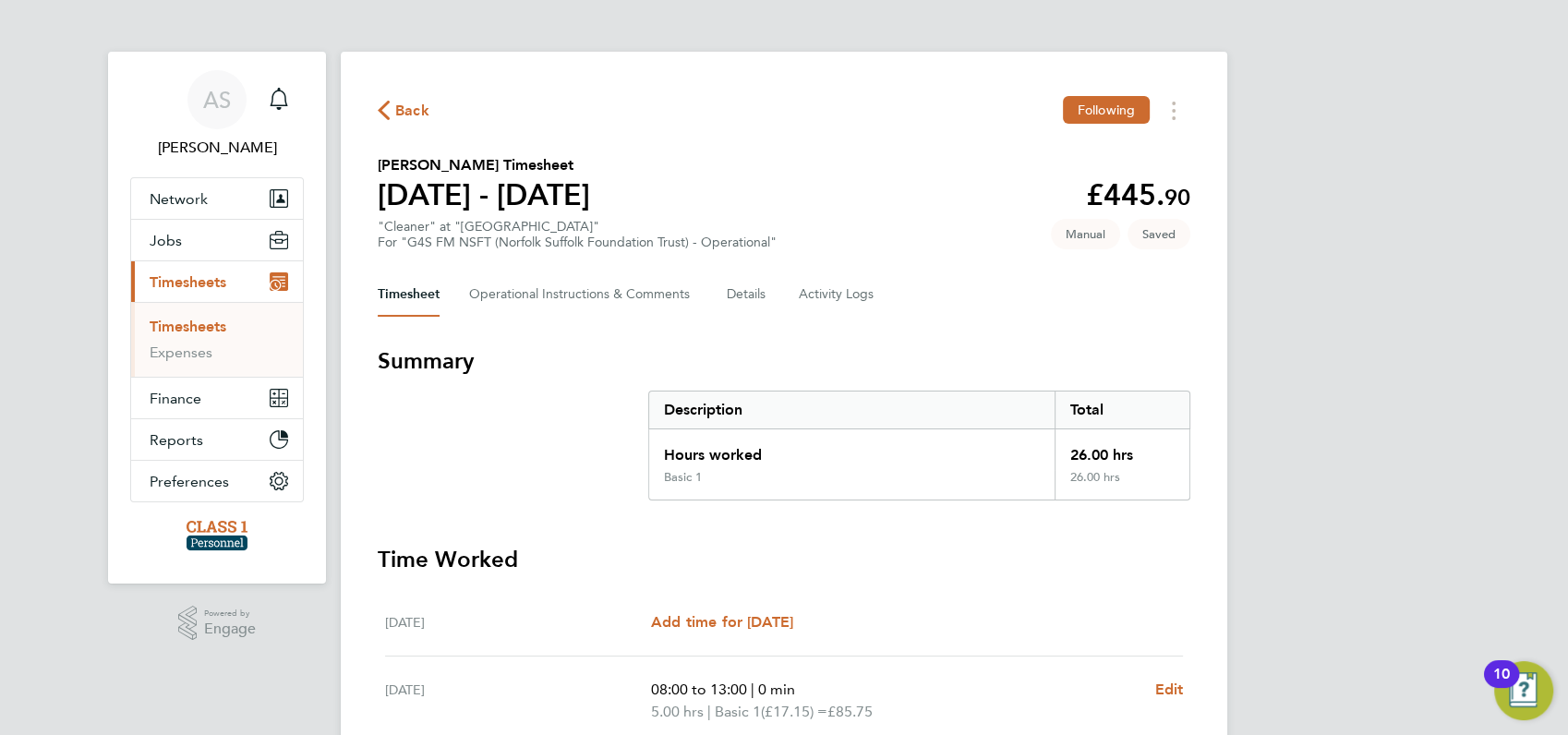
click at [1401, 463] on div "AS [PERSON_NAME] Notifications Applications: Network Businesses Sites Workers C…" at bounding box center [784, 715] width 1568 height 1431
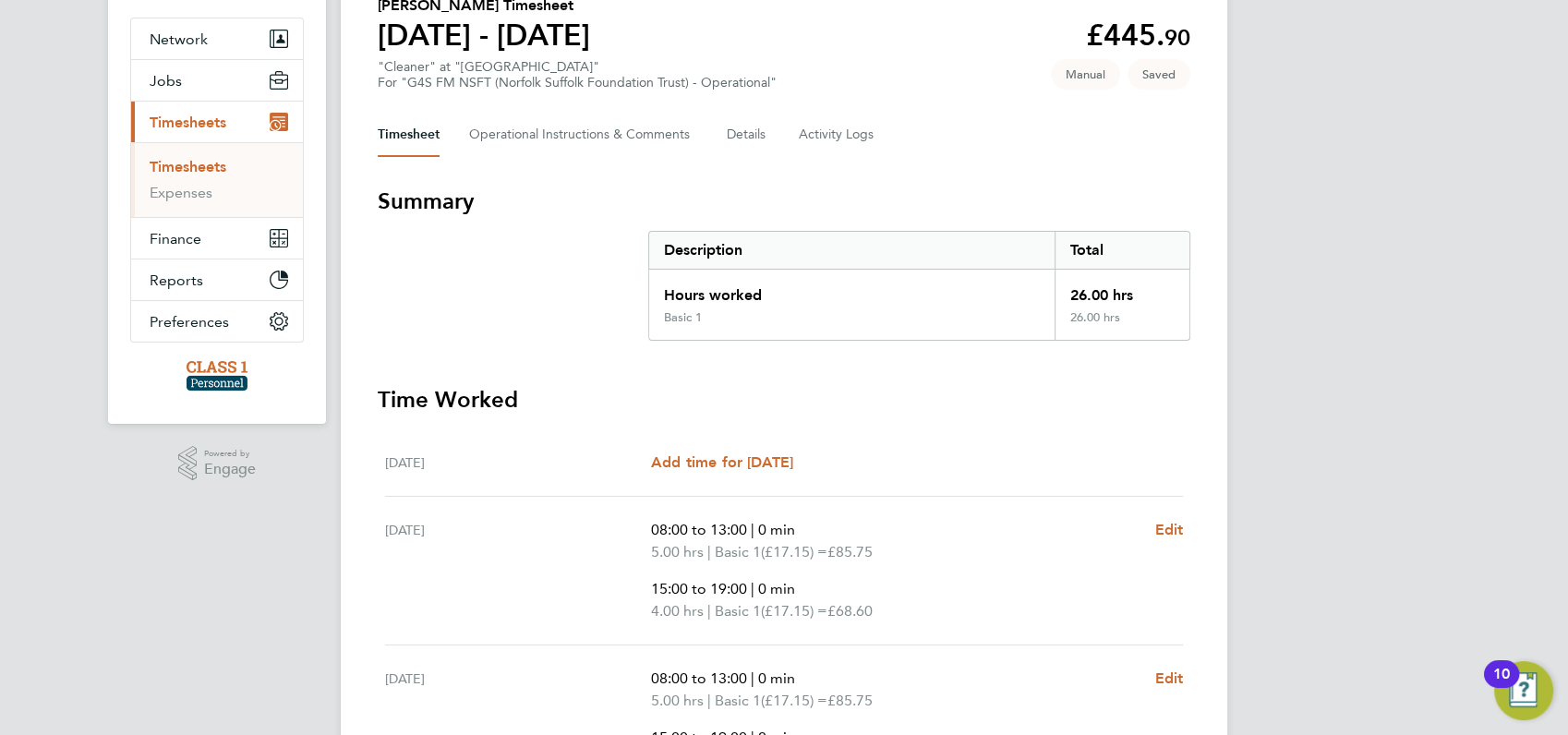
scroll to position [118, 0]
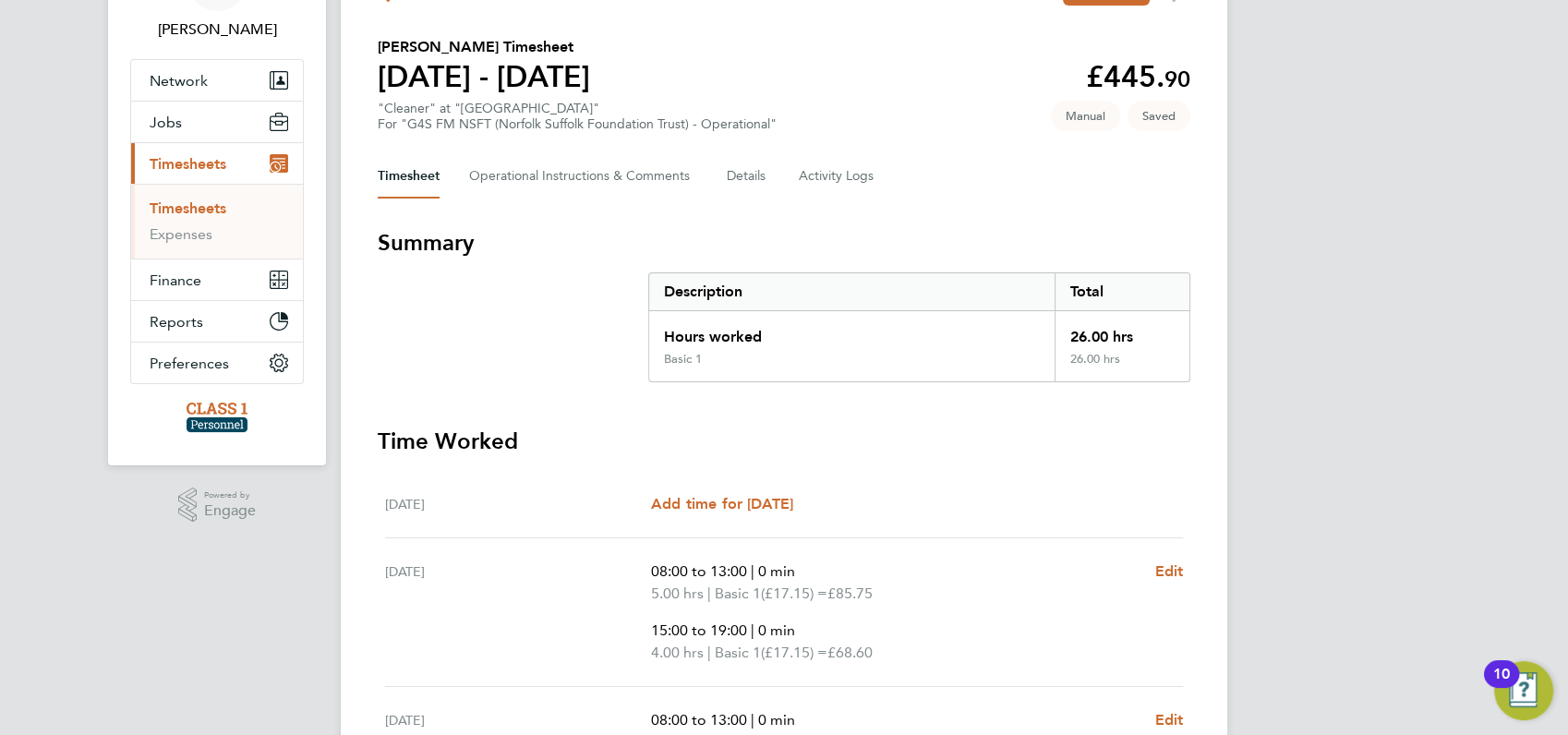
click at [1524, 178] on div "AS [PERSON_NAME] Notifications Applications: Network Businesses Sites Workers C…" at bounding box center [784, 597] width 1568 height 1431
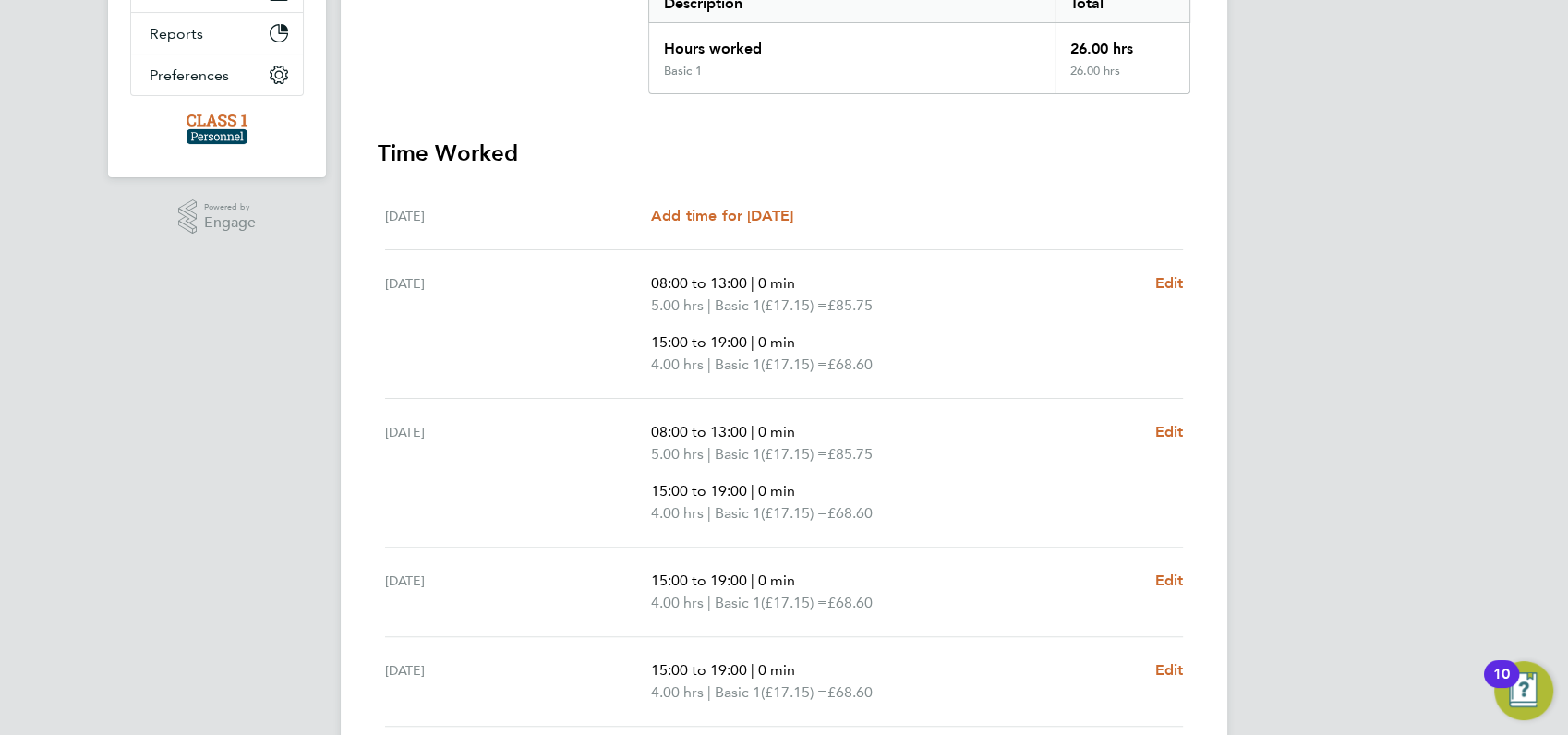
scroll to position [693, 0]
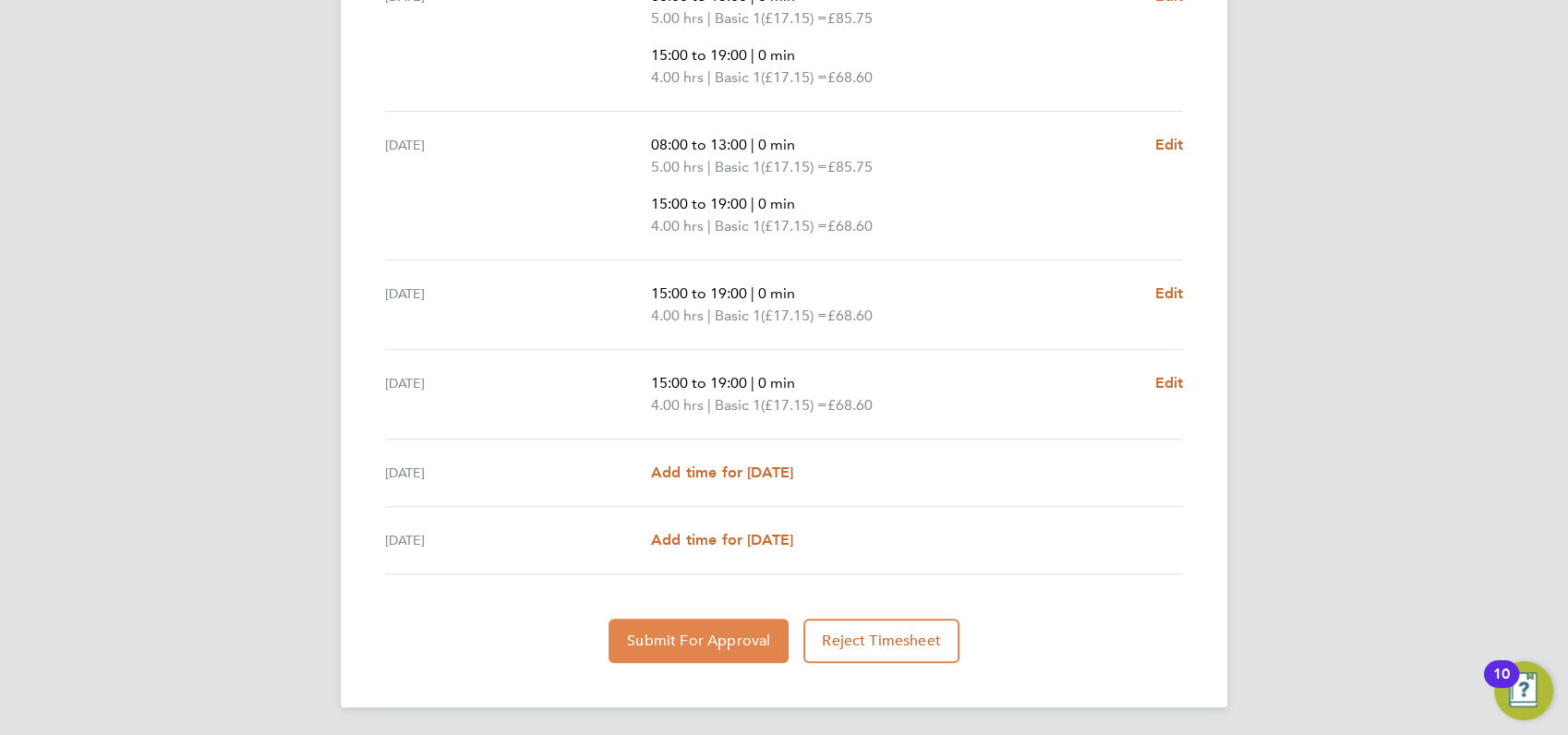
click at [723, 632] on span "Submit For Approval" at bounding box center [698, 641] width 143 height 19
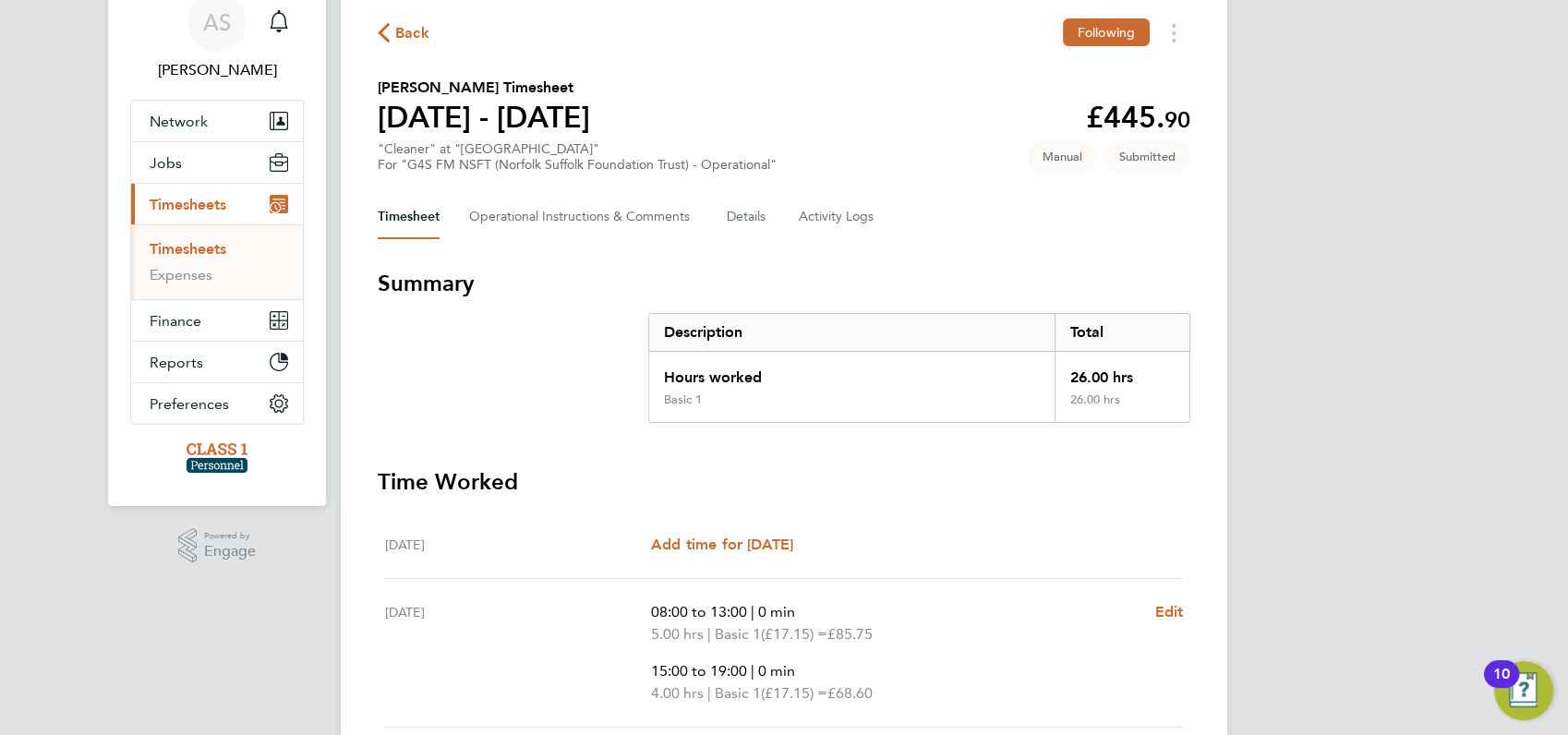
scroll to position [0, 0]
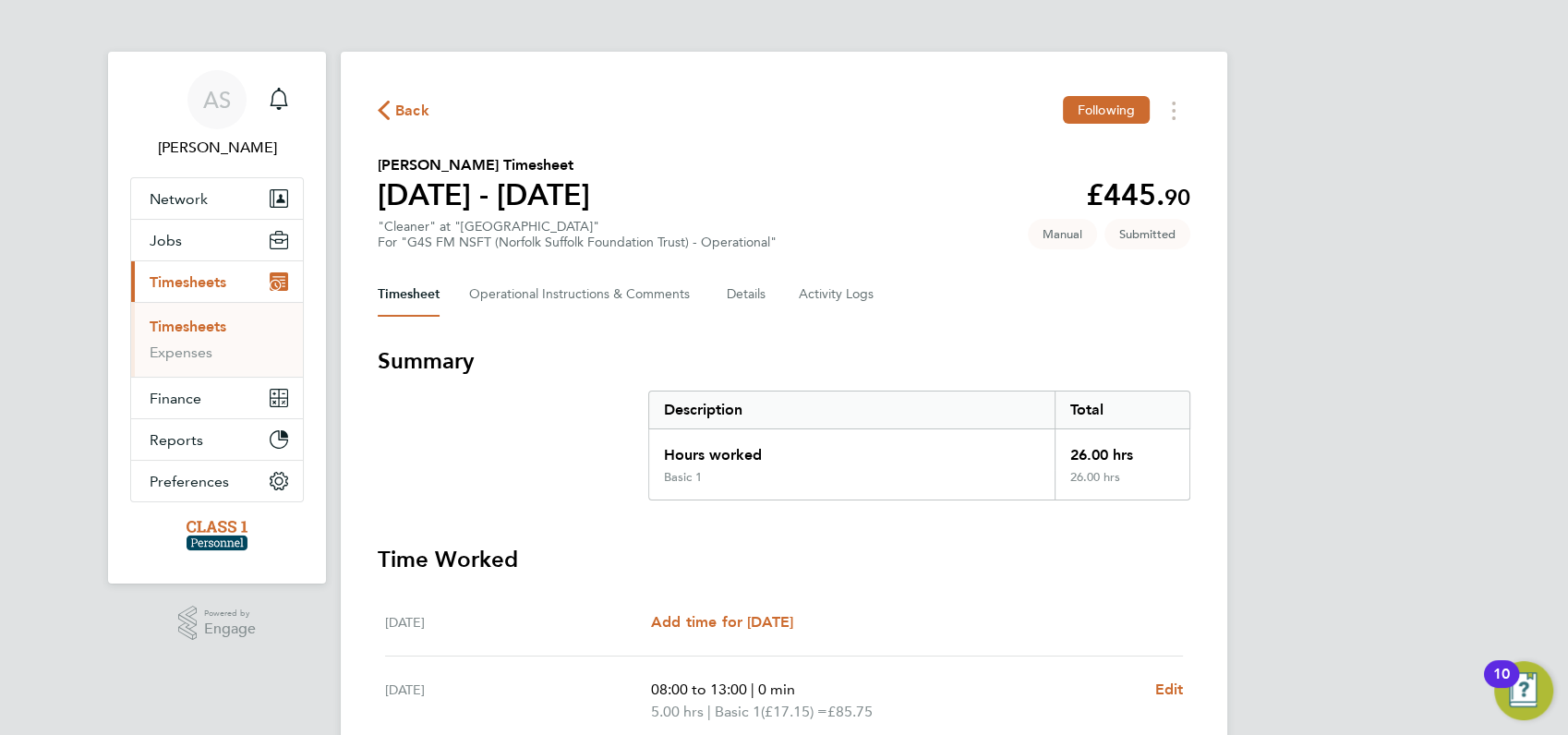
click at [402, 107] on span "Back" at bounding box center [412, 110] width 34 height 22
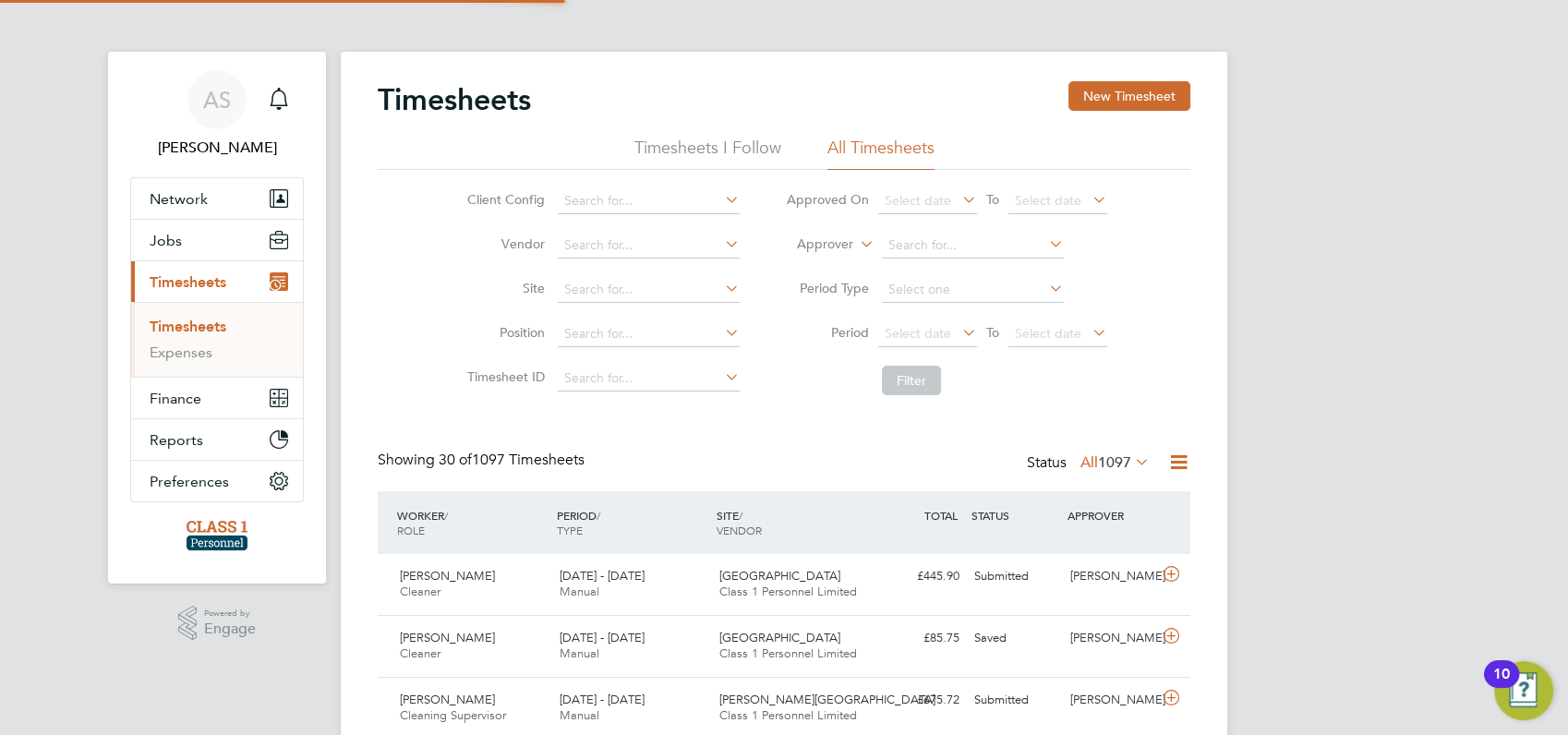
scroll to position [46, 160]
